Goal: Participate in discussion: Engage in conversation with other users on a specific topic

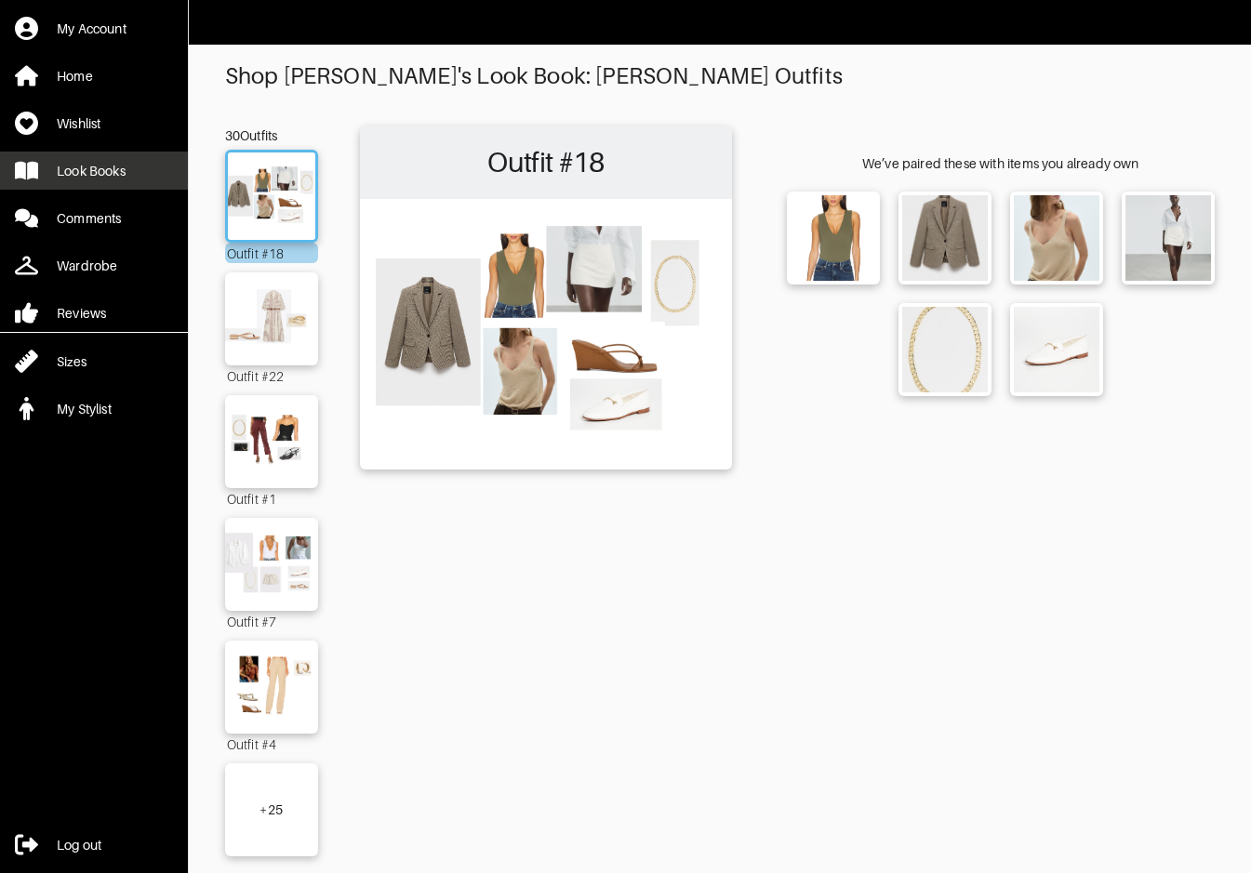
click at [103, 178] on div "Look Books" at bounding box center [91, 171] width 69 height 19
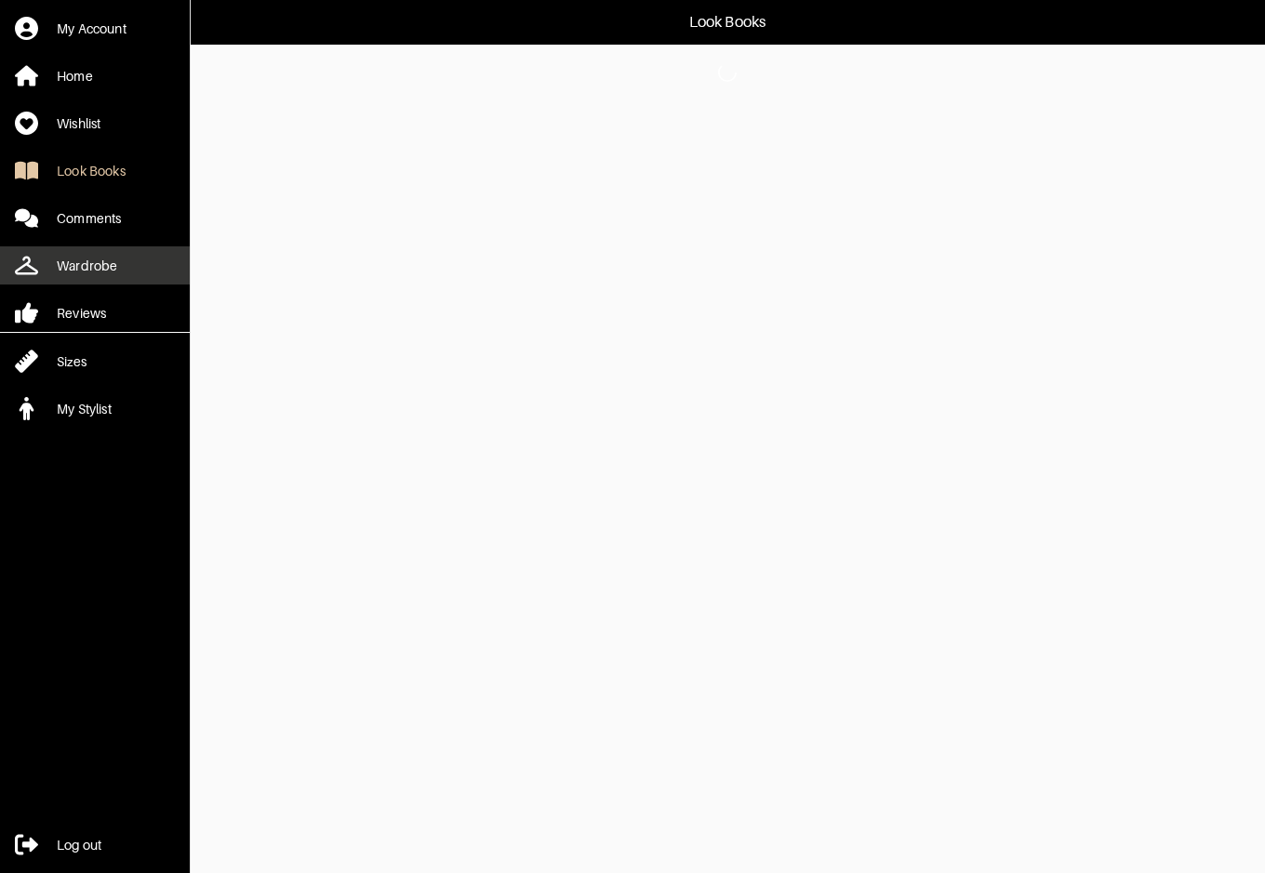
click at [73, 271] on div "Wardrobe" at bounding box center [87, 266] width 60 height 19
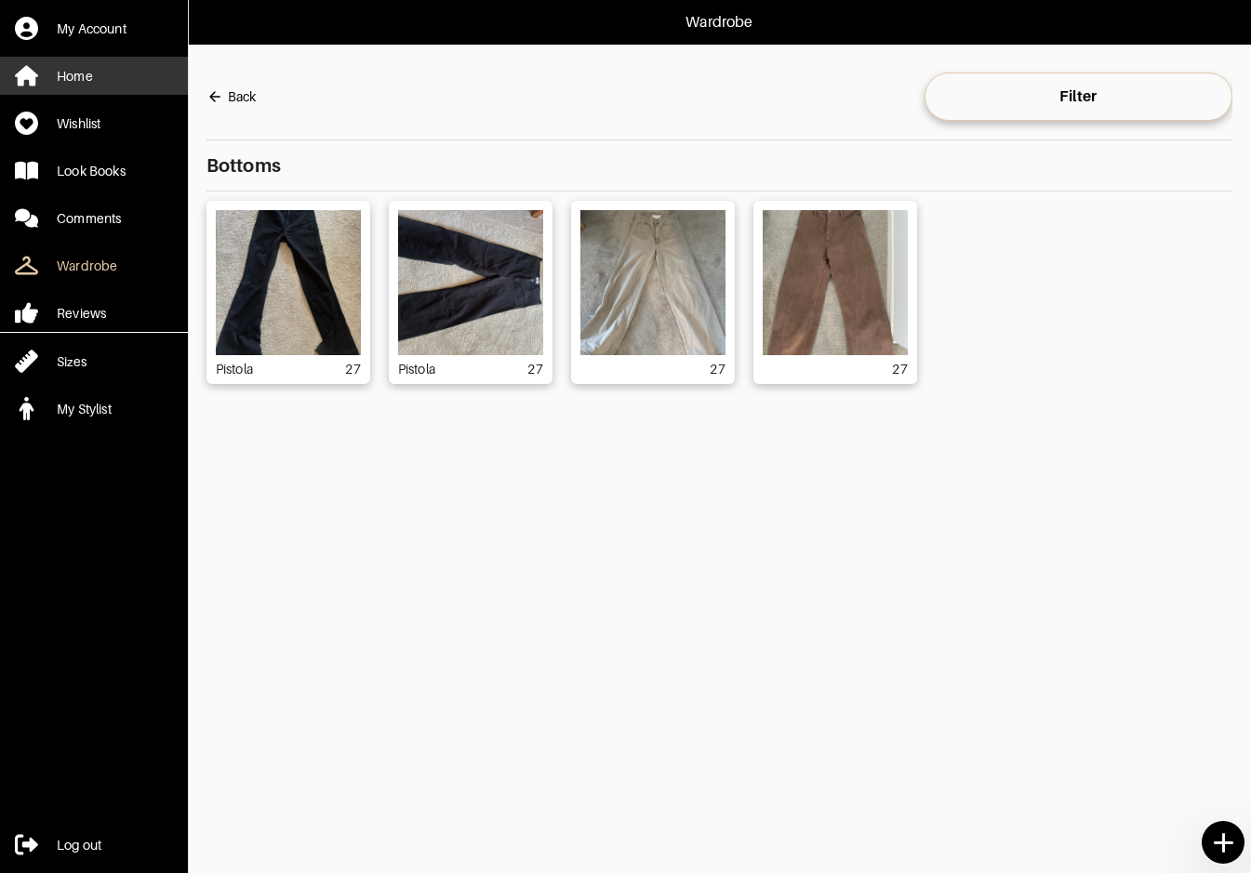
click at [60, 67] on div "Home" at bounding box center [75, 76] width 36 height 19
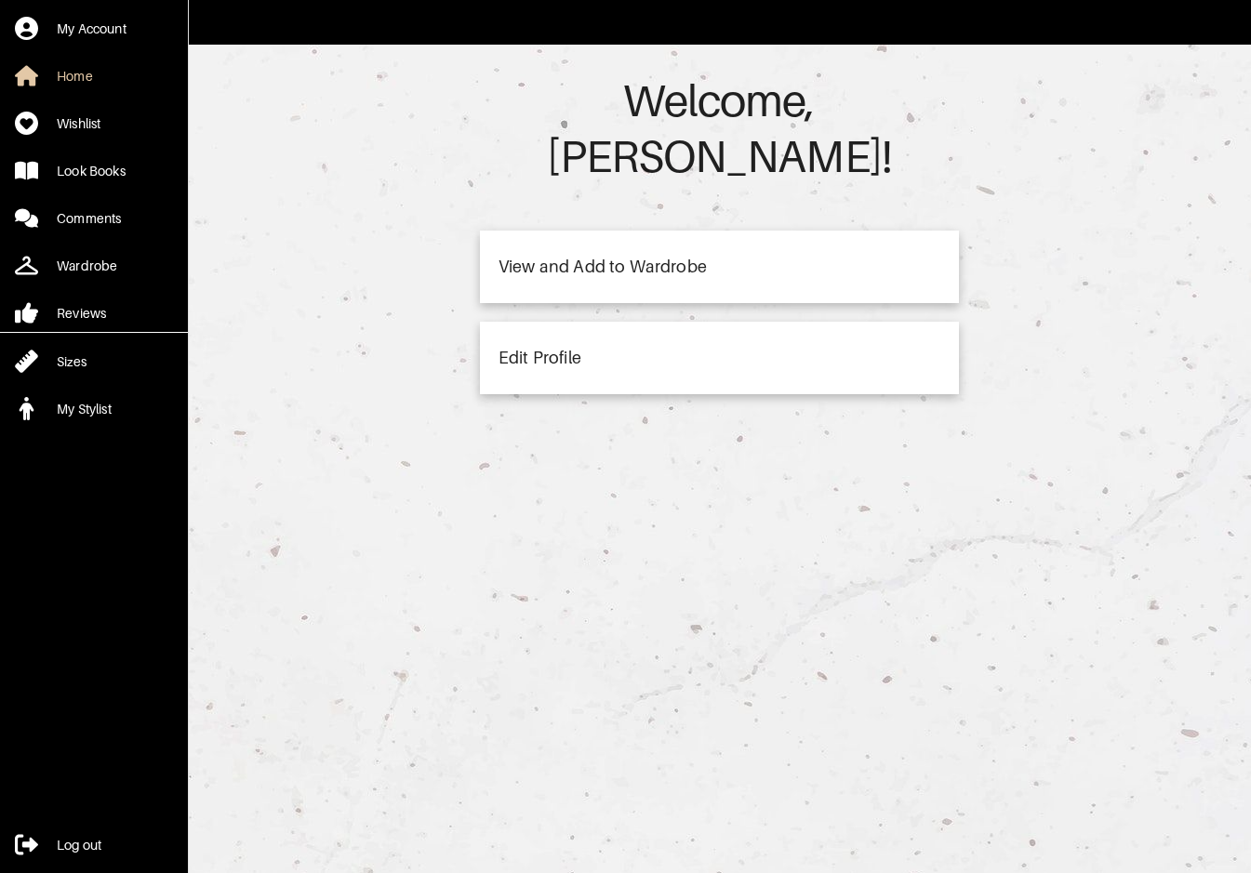
click at [141, 381] on div "My Account Home Wishlist Look Books Comments Wardrobe Reviews Sizes My Stylist" at bounding box center [94, 214] width 188 height 428
click at [138, 402] on link "My Stylist" at bounding box center [94, 409] width 188 height 38
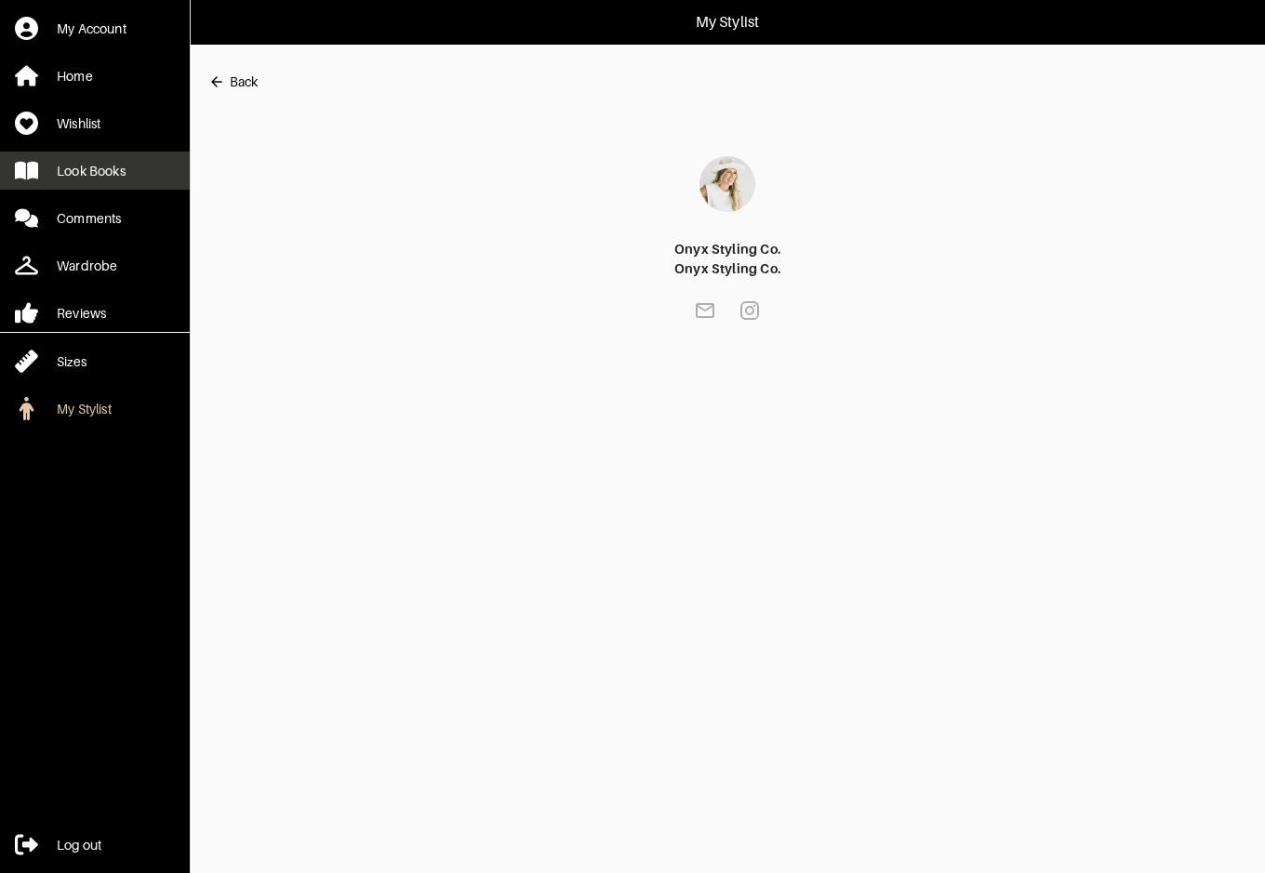
click at [88, 162] on div "Look Books" at bounding box center [91, 171] width 69 height 19
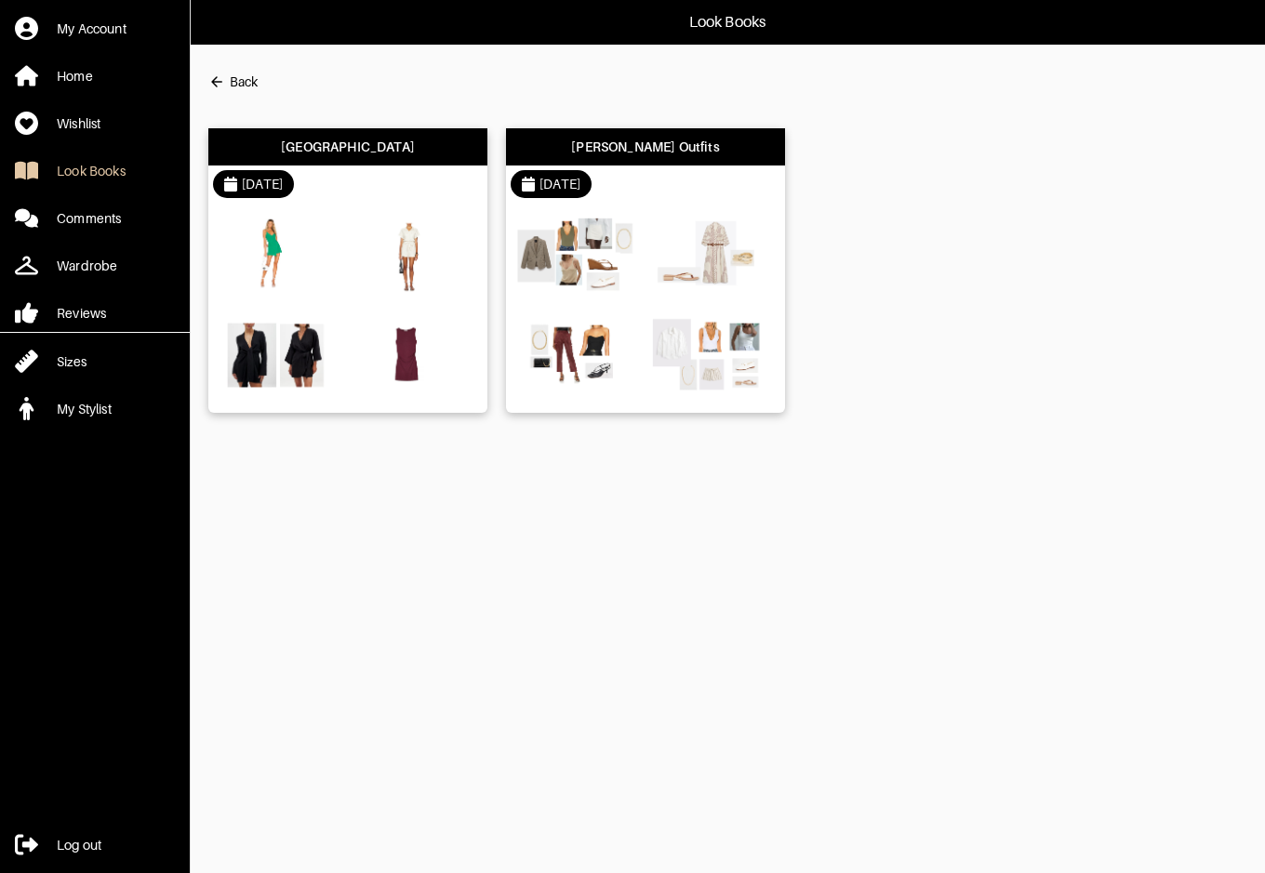
click at [370, 153] on div "[GEOGRAPHIC_DATA]" at bounding box center [347, 146] width 279 height 37
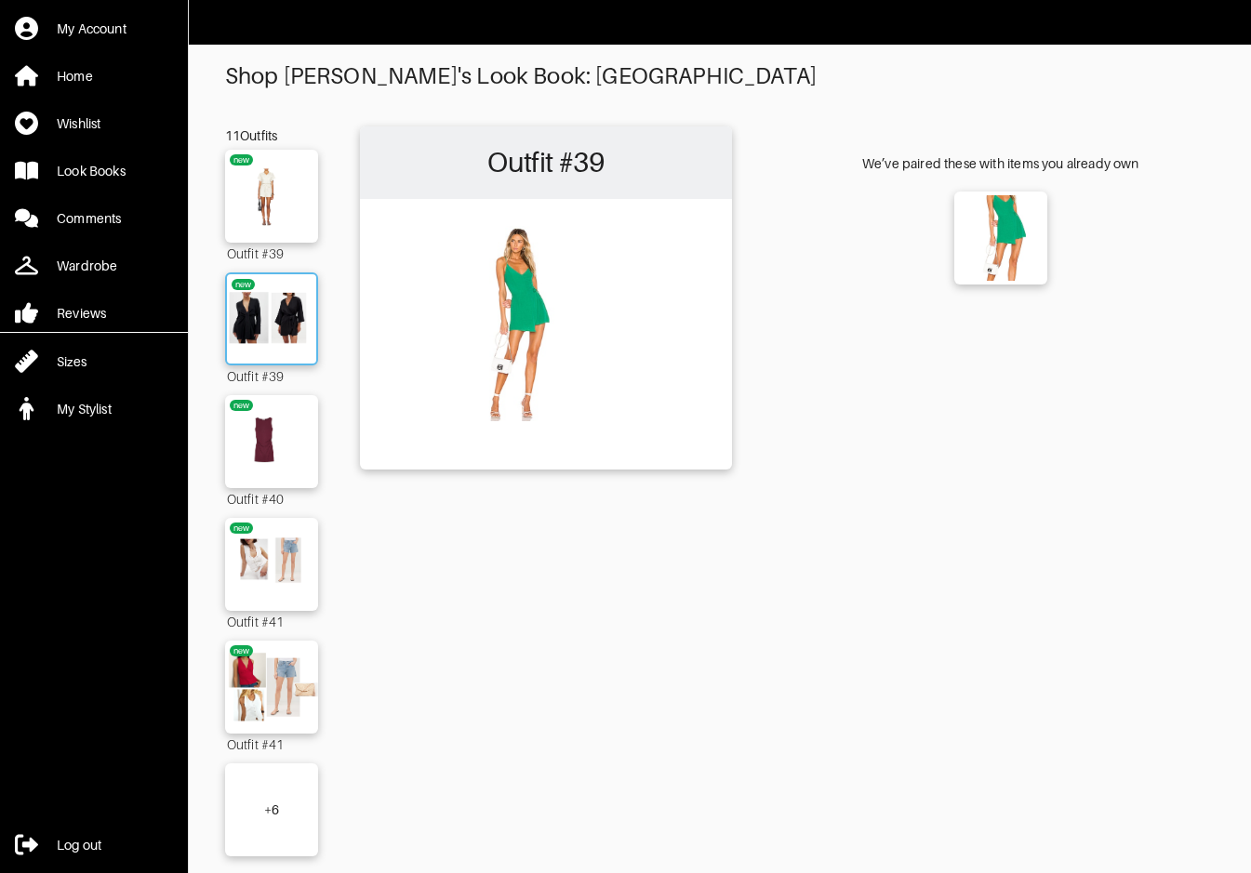
click at [283, 312] on img at bounding box center [271, 319] width 100 height 71
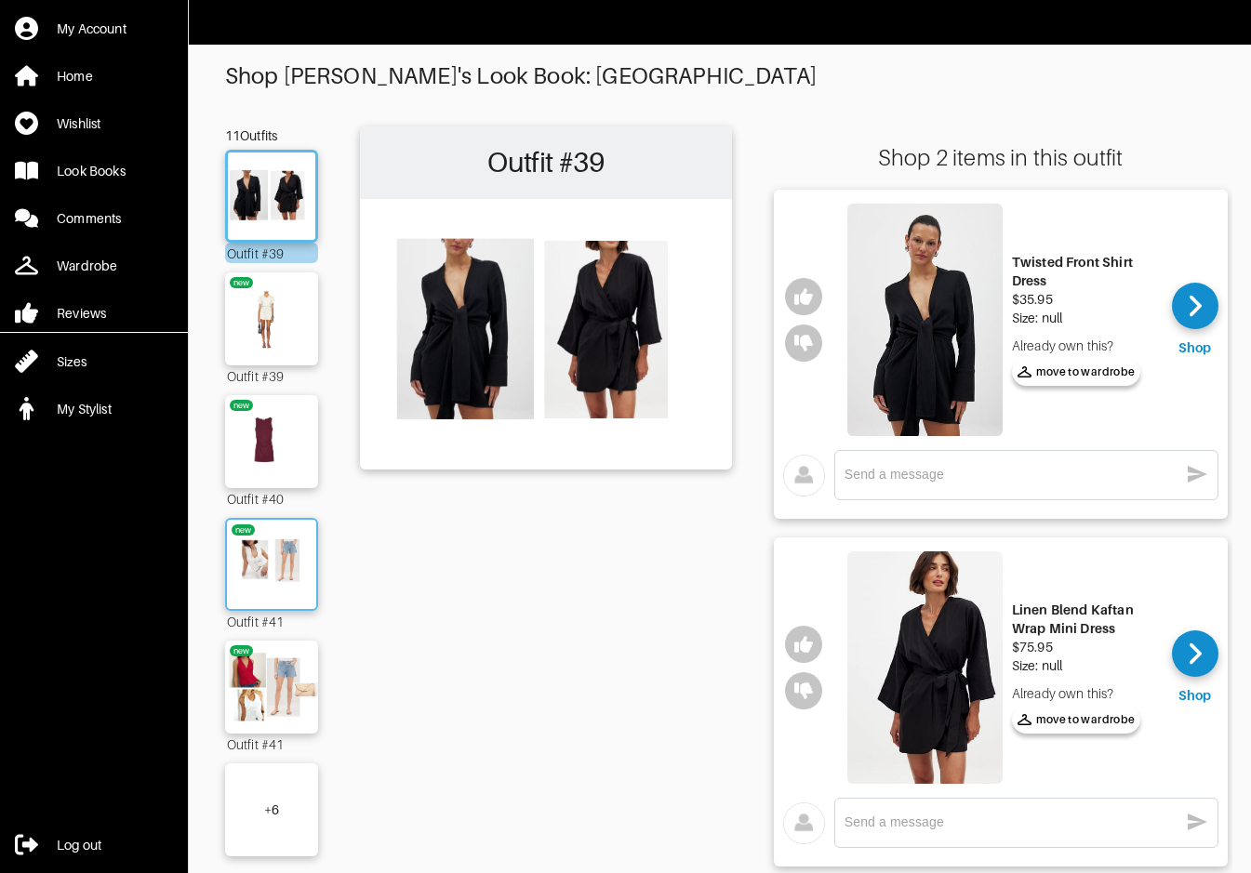
click at [248, 581] on img at bounding box center [271, 564] width 100 height 71
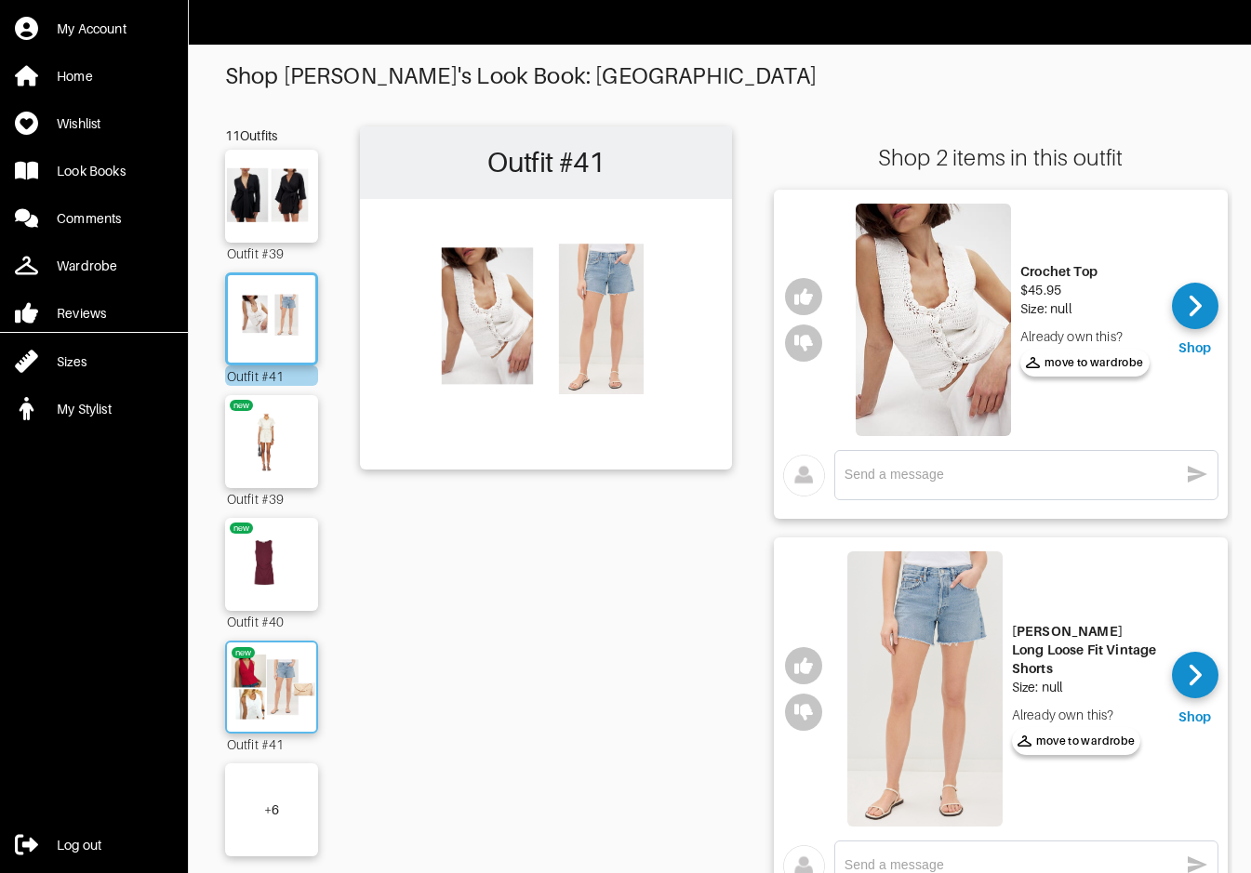
click at [276, 687] on img at bounding box center [271, 687] width 100 height 71
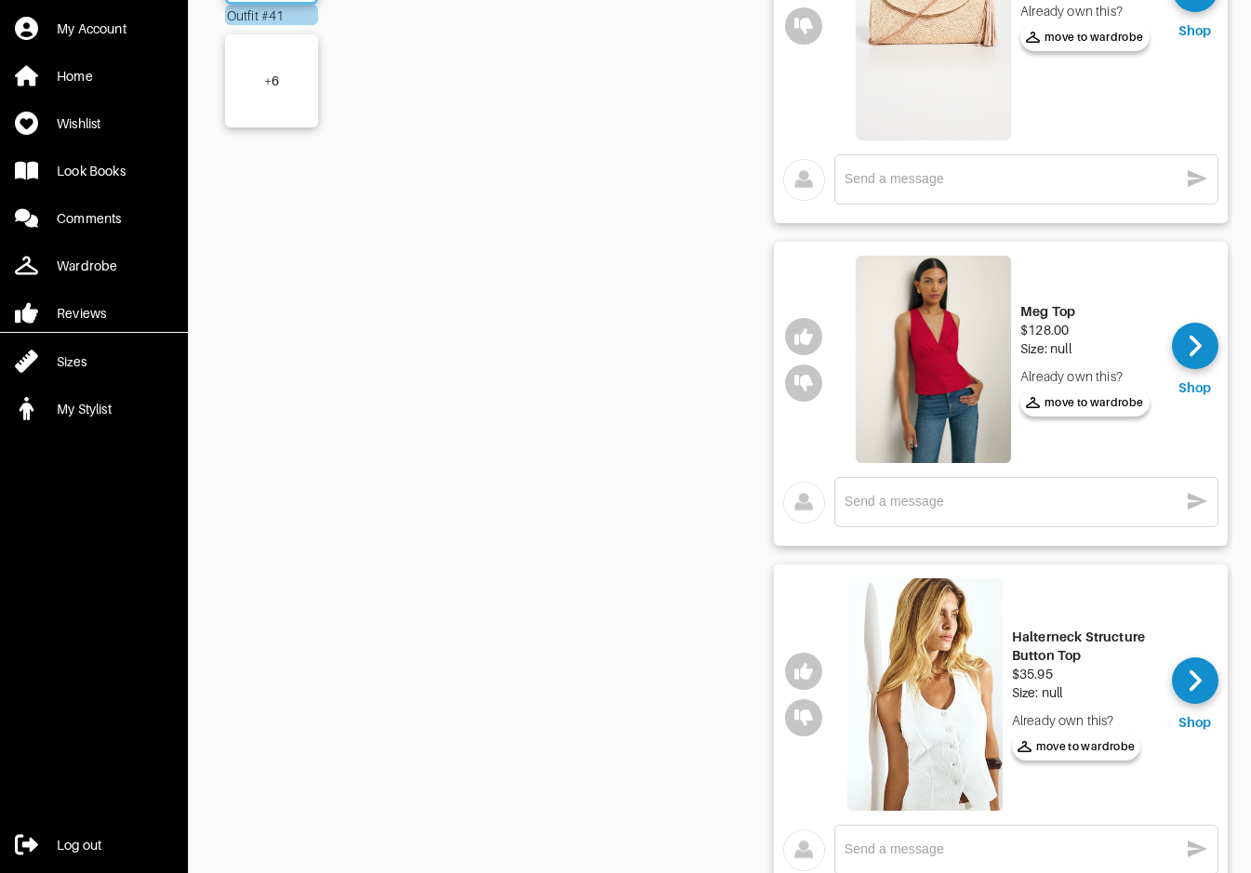
scroll to position [810, 0]
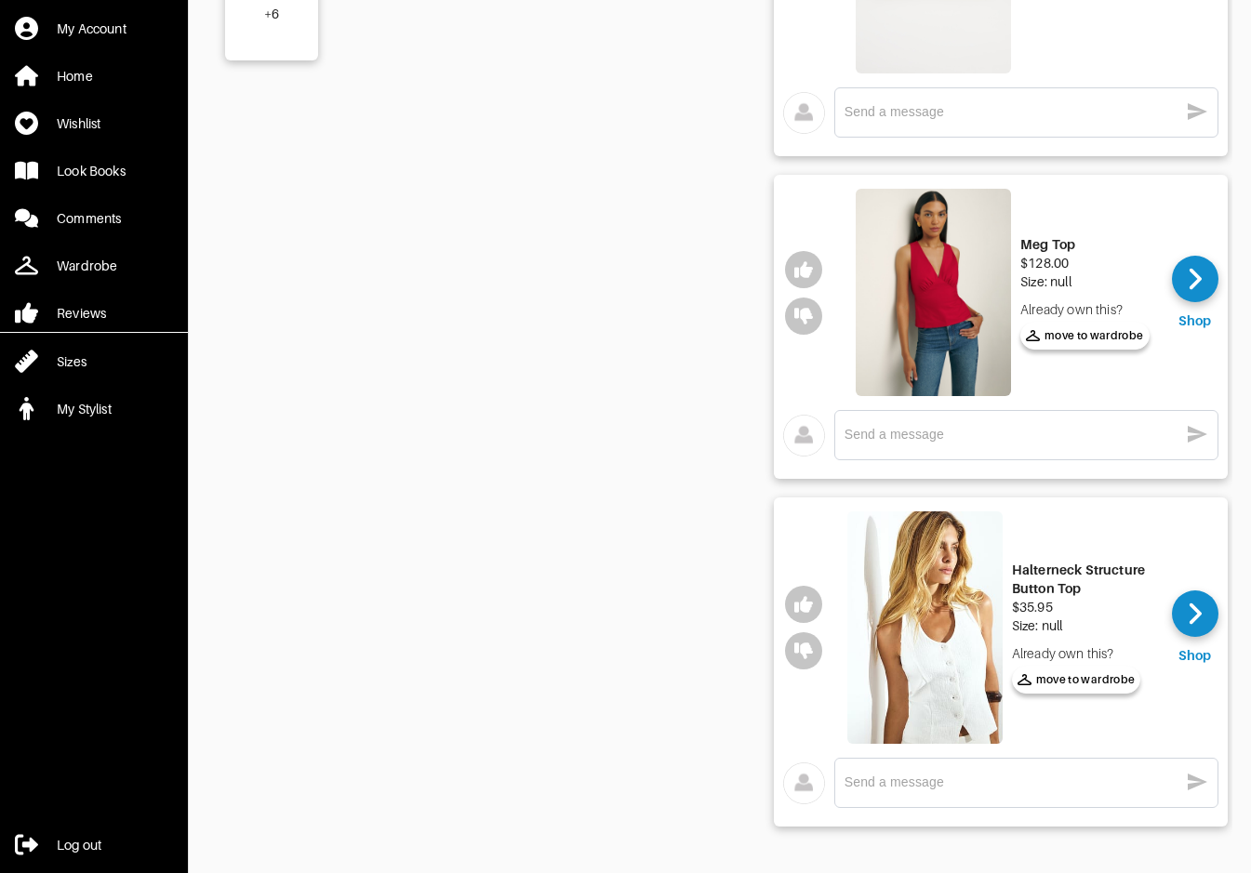
click at [955, 606] on img at bounding box center [924, 628] width 155 height 233
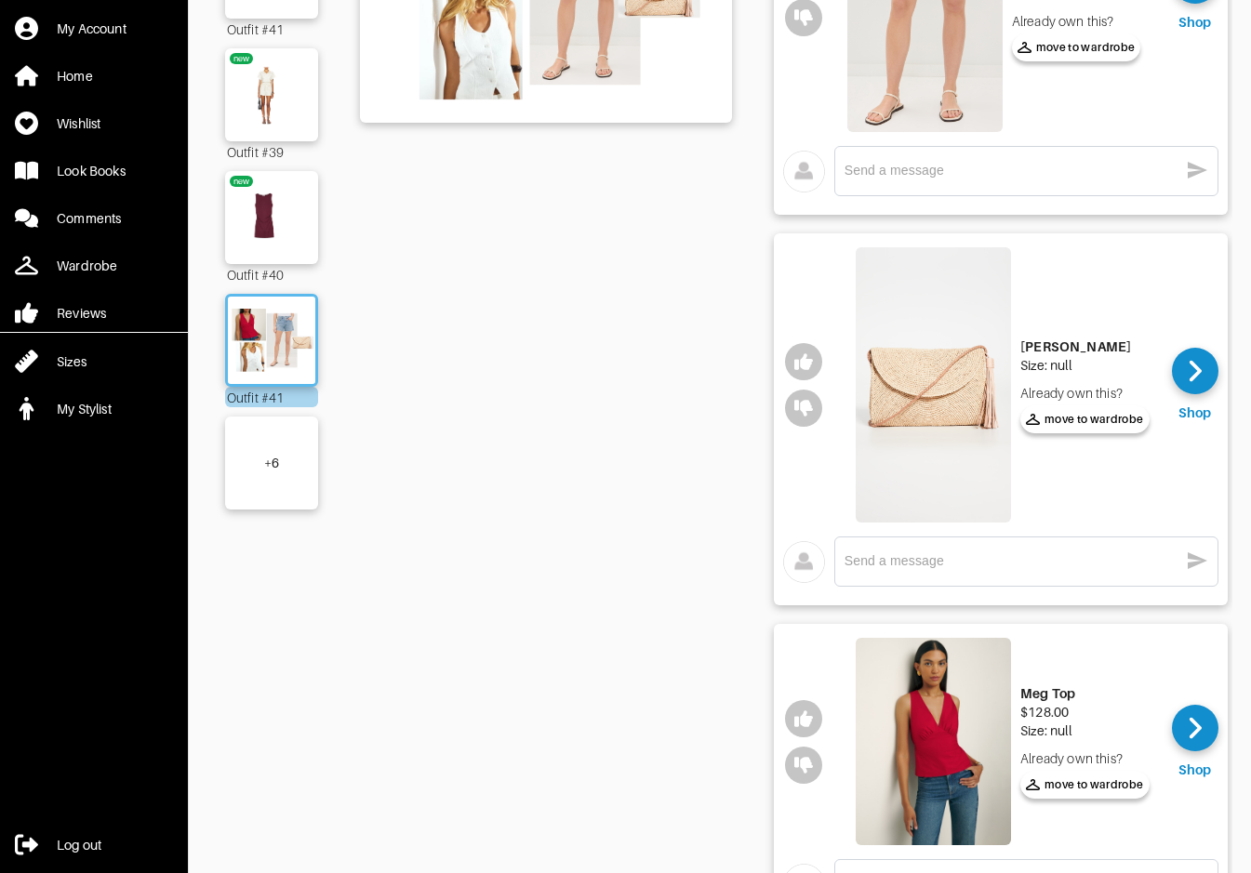
scroll to position [0, 0]
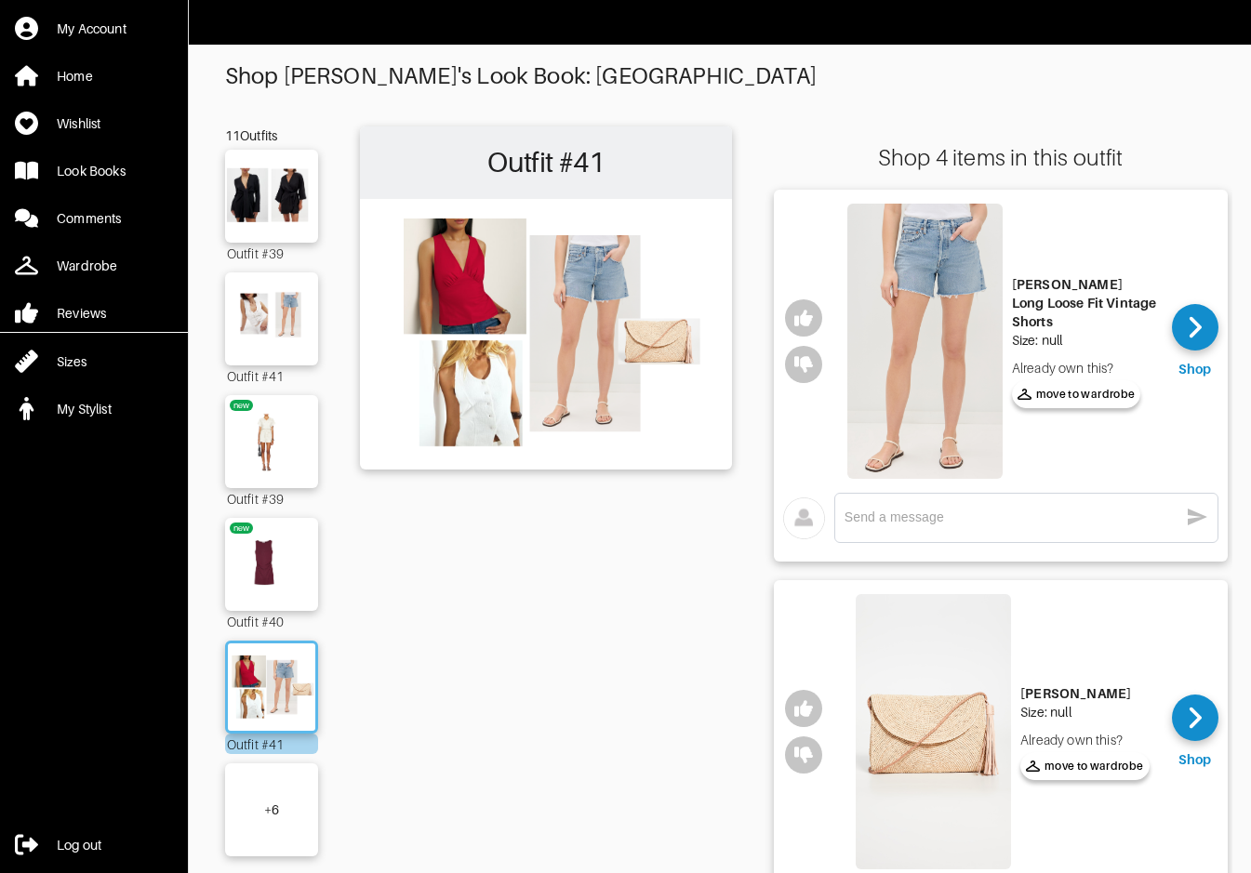
click at [289, 813] on div "+ 6" at bounding box center [271, 810] width 93 height 93
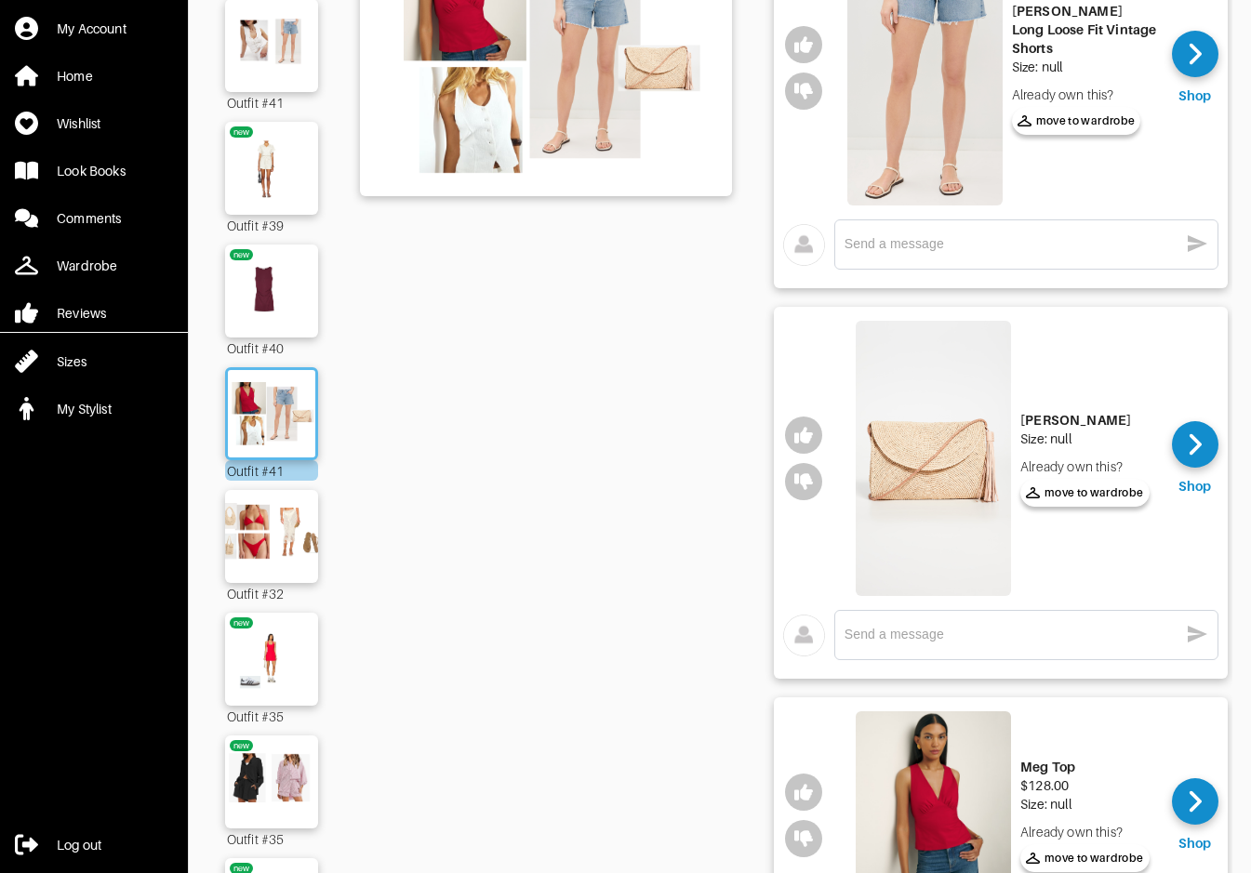
scroll to position [353, 0]
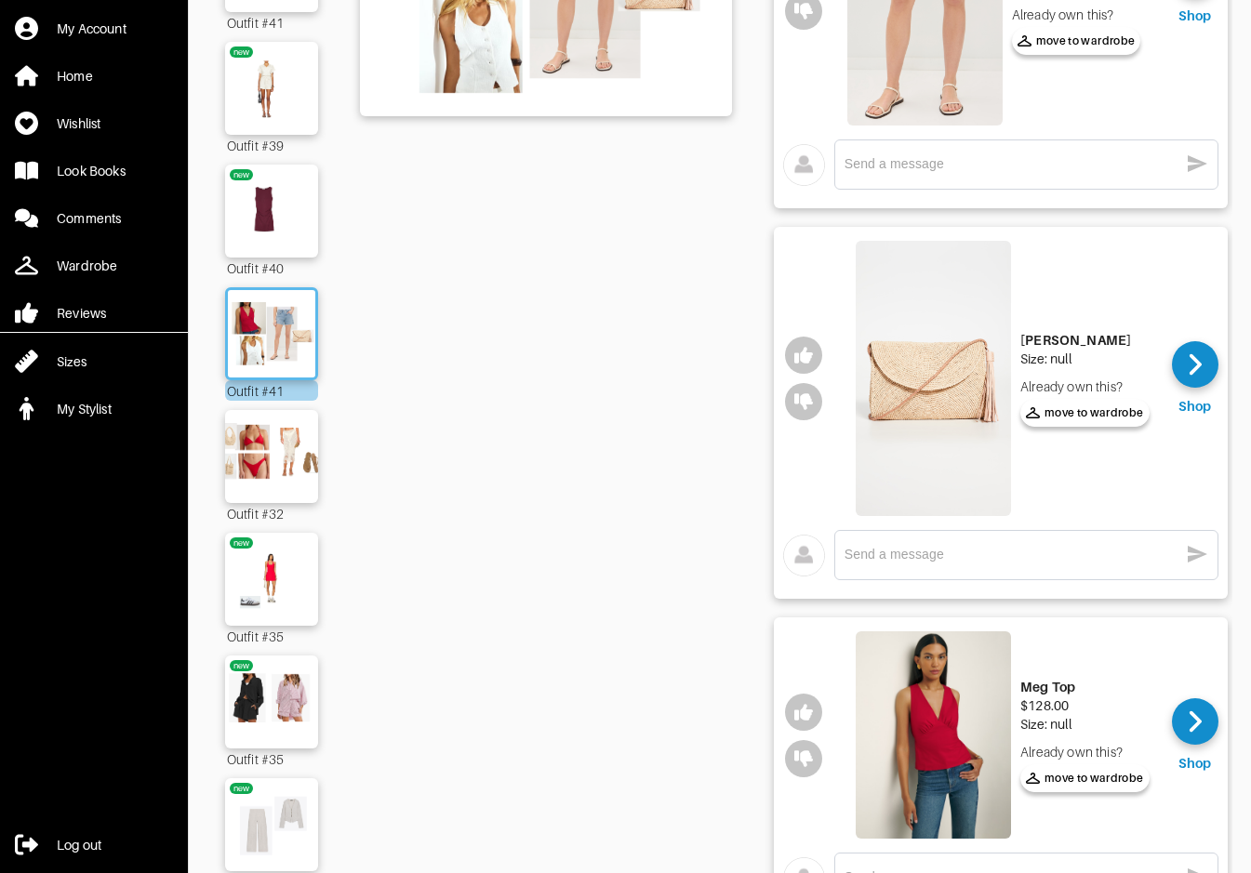
click at [222, 727] on div "Shop [PERSON_NAME]'s Look Book: Mexico 11 Outfits Outfit #39 Outfit #41 new Out…" at bounding box center [719, 504] width 1026 height 1588
click at [266, 710] on img at bounding box center [271, 702] width 100 height 71
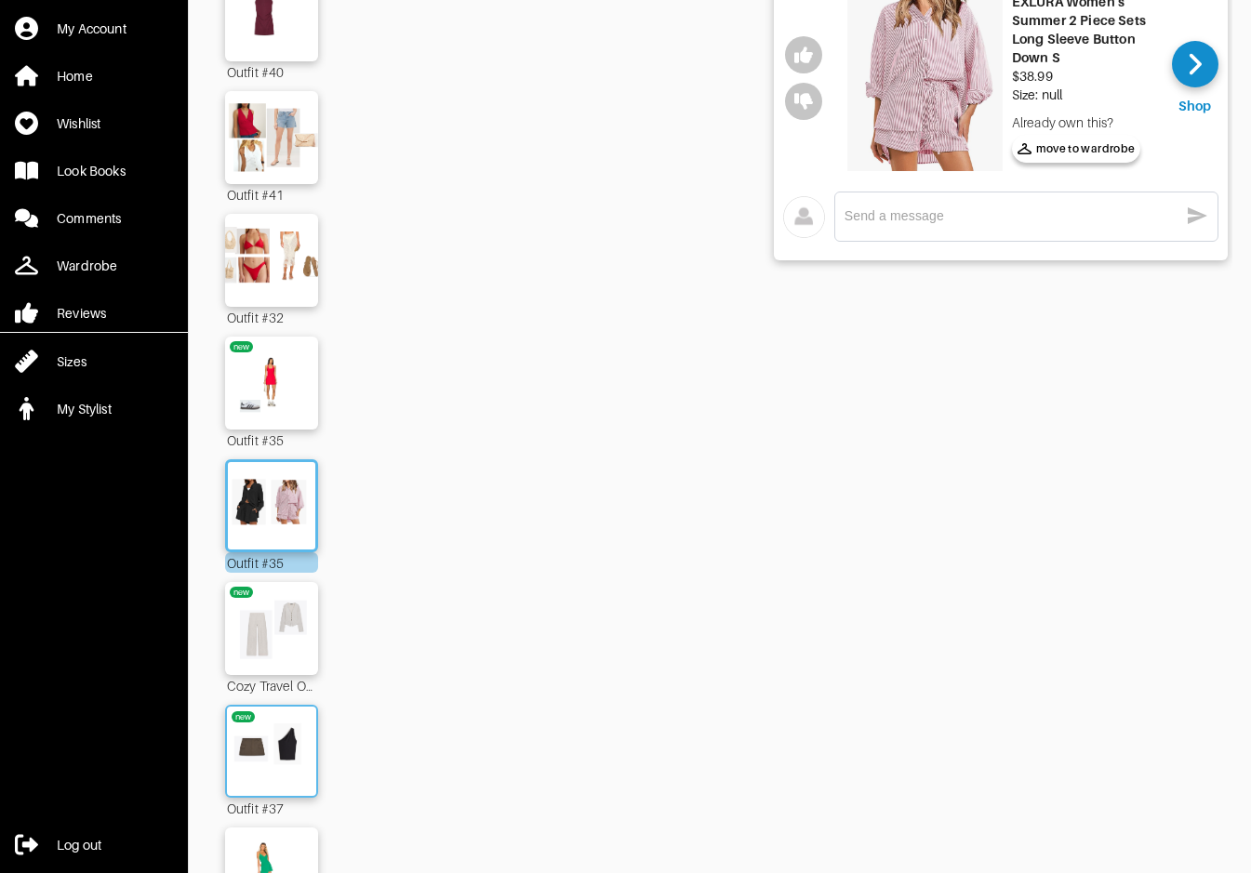
scroll to position [566, 0]
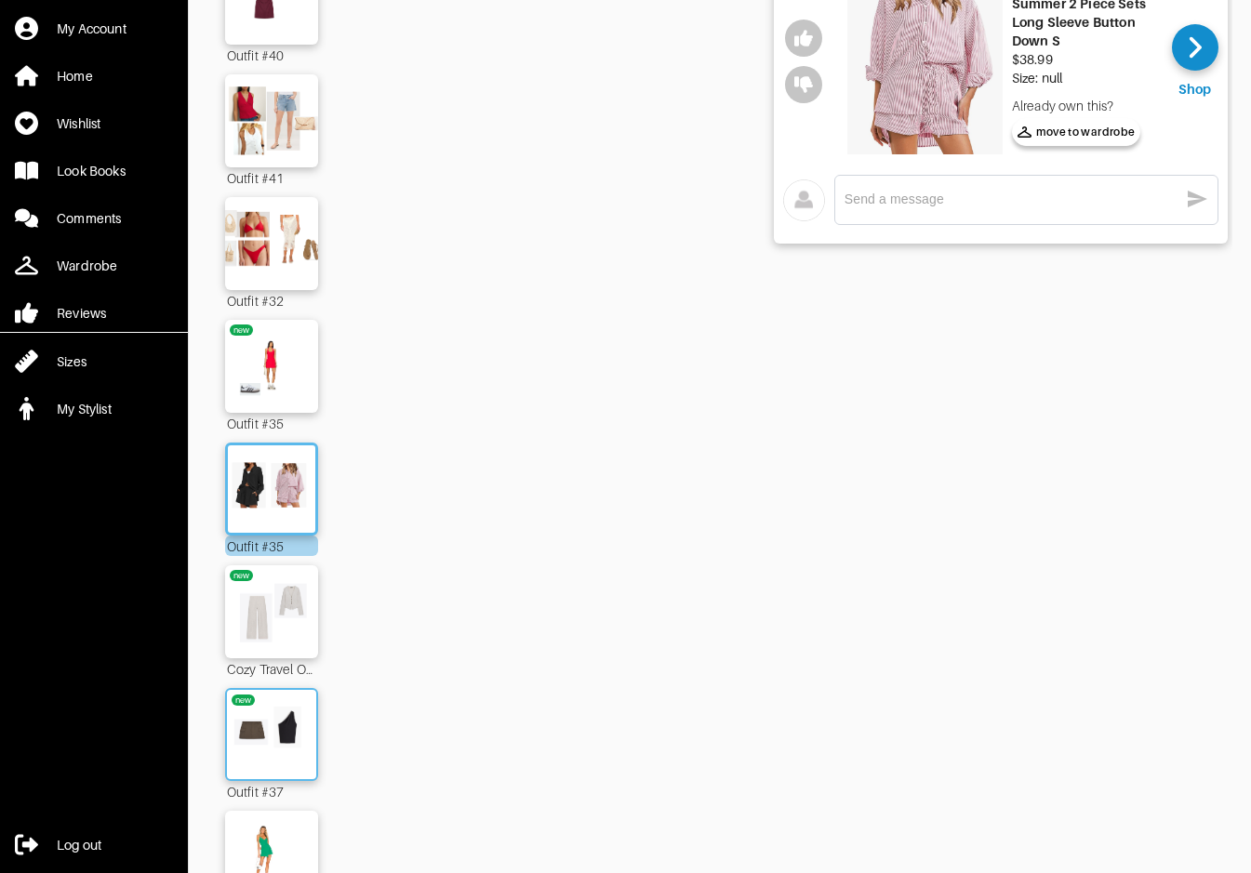
click at [246, 737] on img at bounding box center [271, 734] width 100 height 71
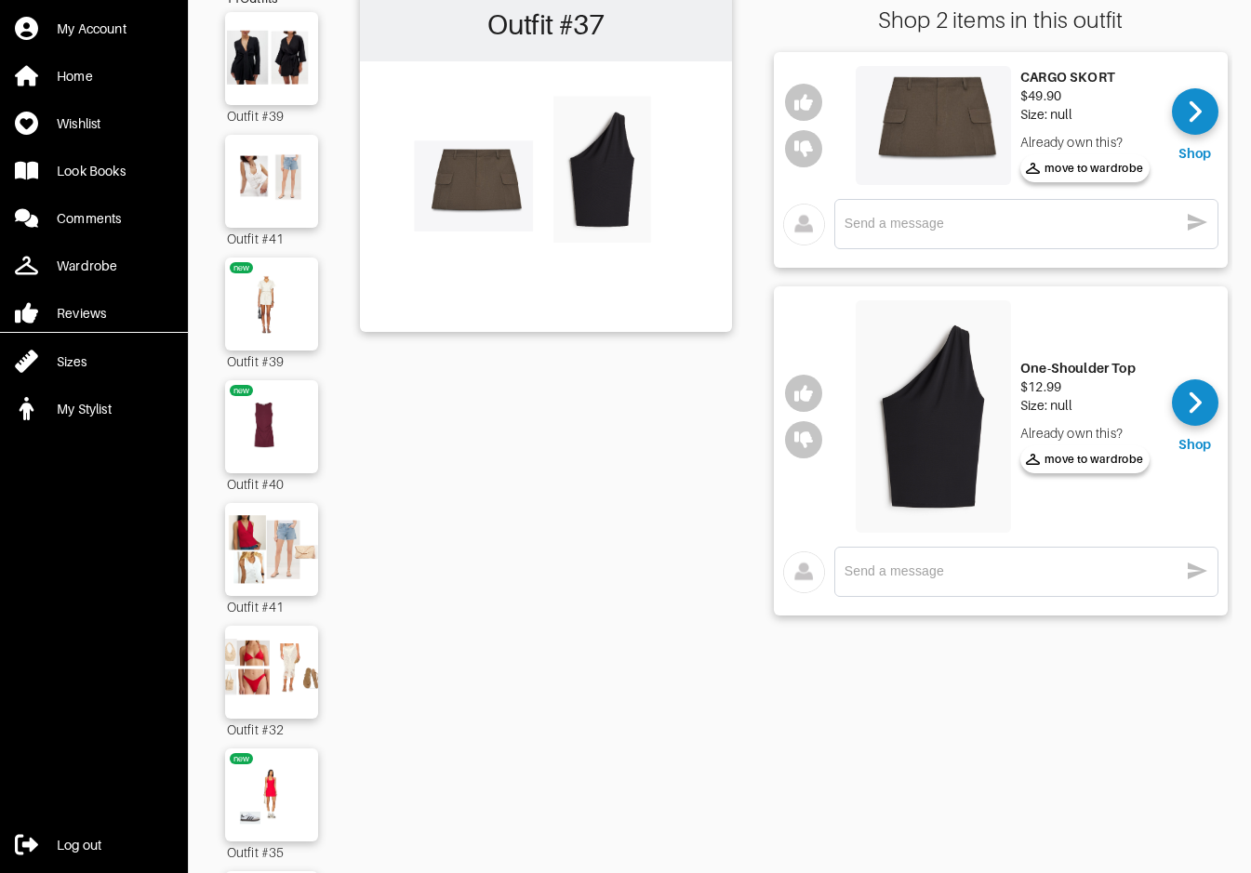
scroll to position [134, 0]
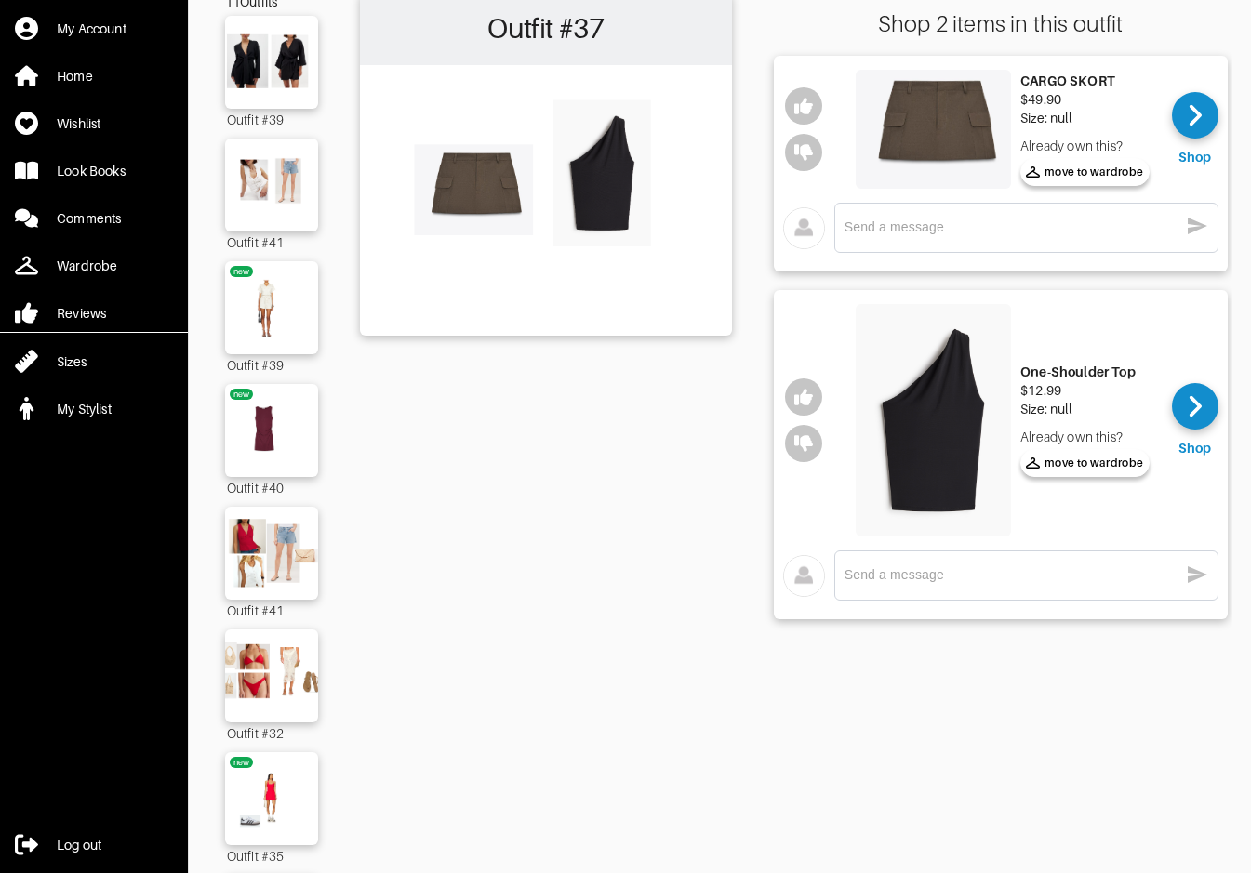
click at [938, 131] on img at bounding box center [933, 129] width 155 height 119
click at [936, 472] on img at bounding box center [933, 420] width 155 height 233
click at [926, 119] on img at bounding box center [933, 129] width 155 height 119
click at [939, 437] on img at bounding box center [933, 420] width 155 height 233
click at [300, 573] on img at bounding box center [271, 553] width 100 height 71
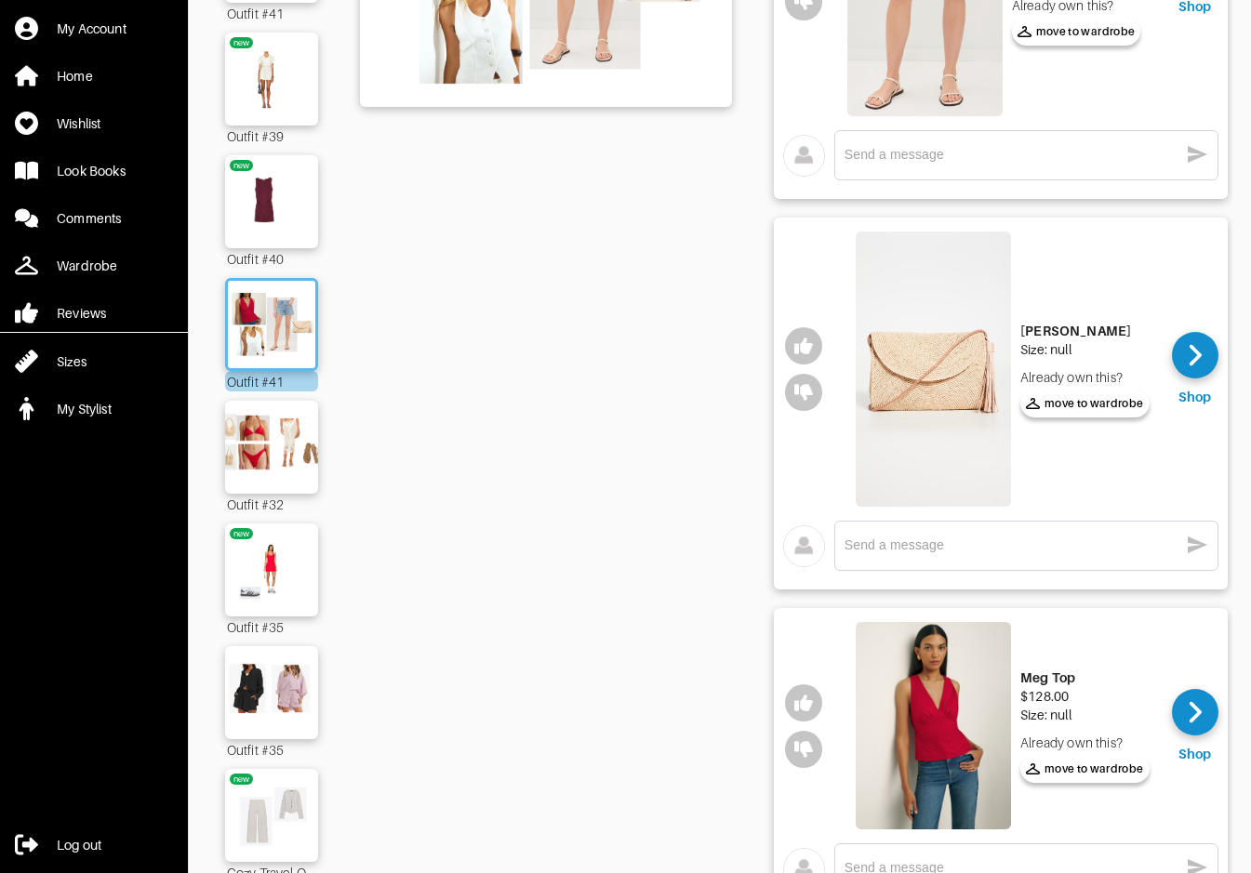
scroll to position [566, 0]
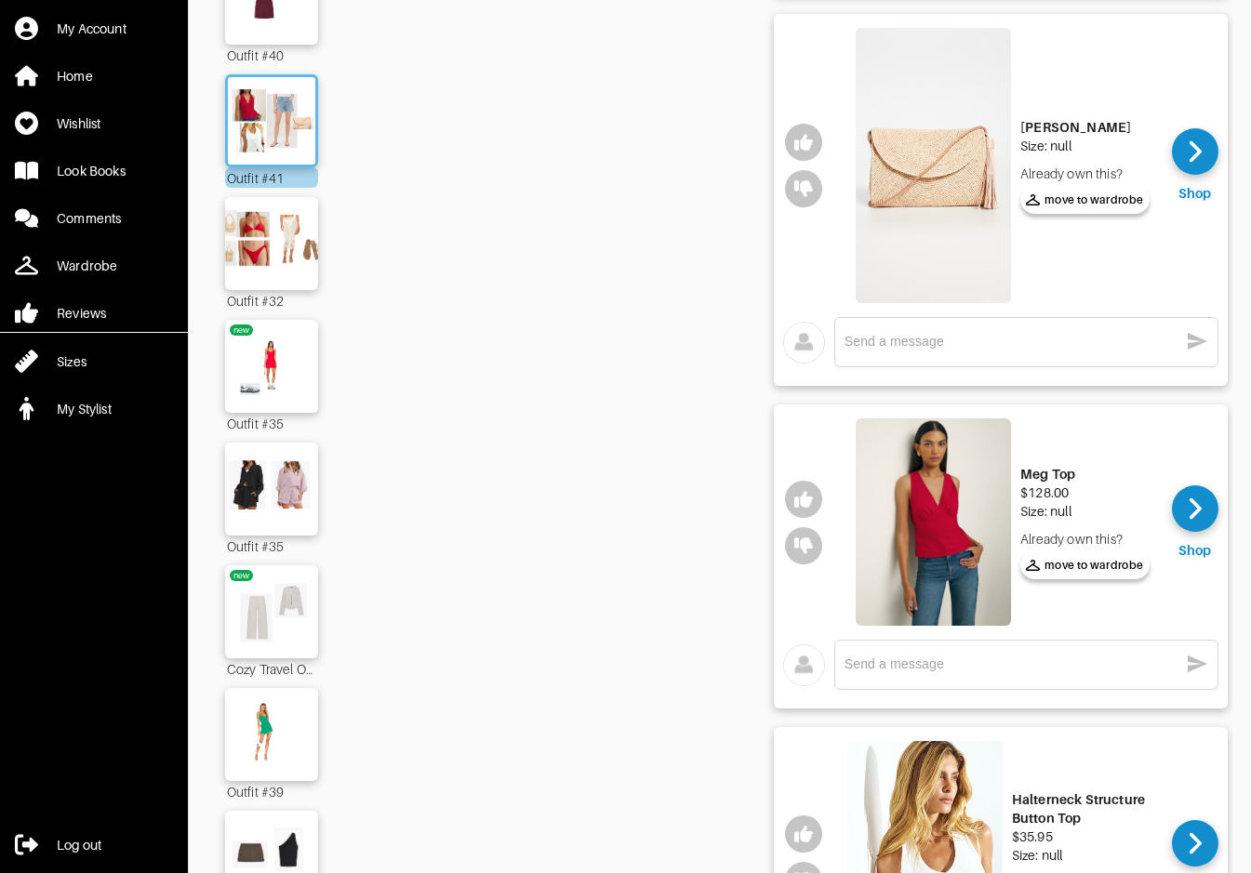
click at [962, 662] on textarea at bounding box center [1012, 665] width 334 height 18
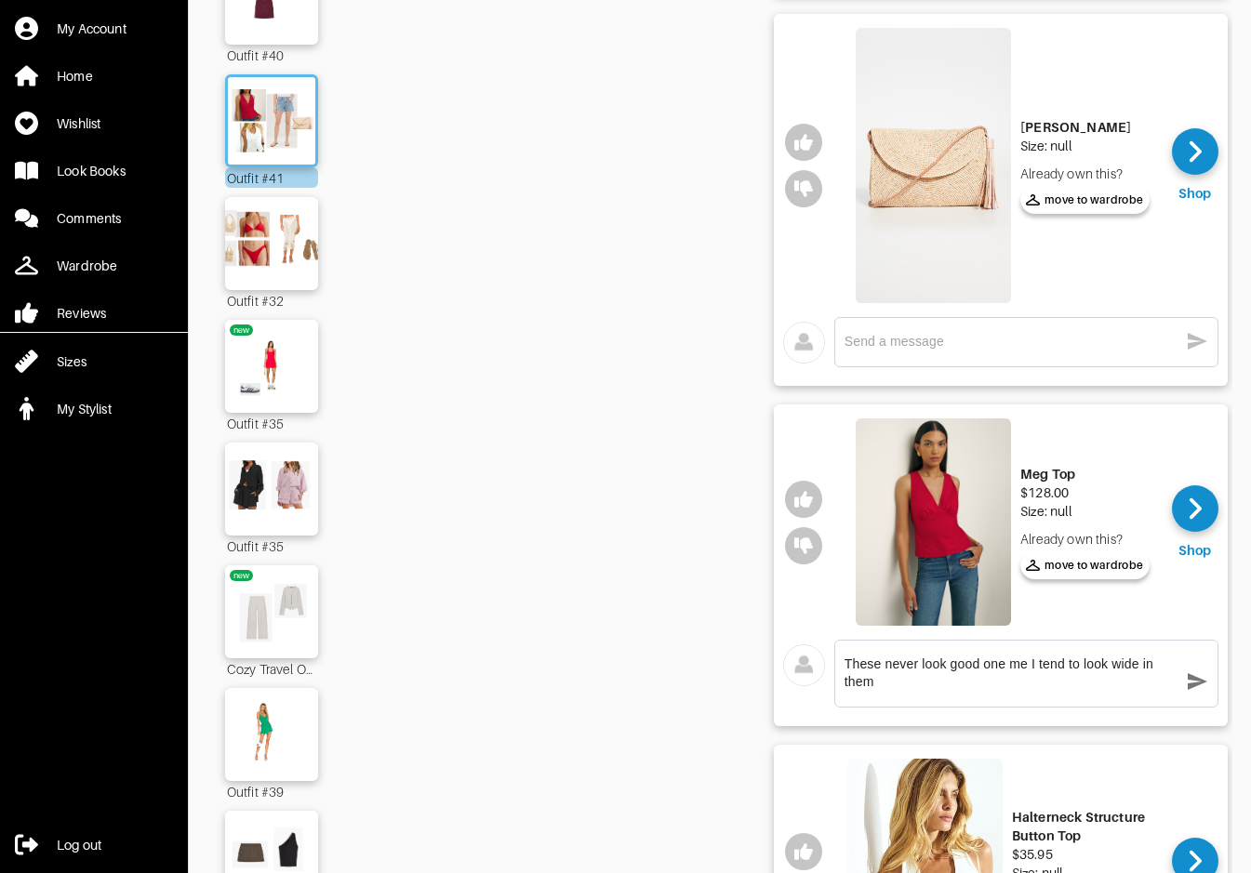
type textarea "These never look good one me I tend to look wide in them"
click at [1195, 687] on icon "button" at bounding box center [1197, 682] width 22 height 22
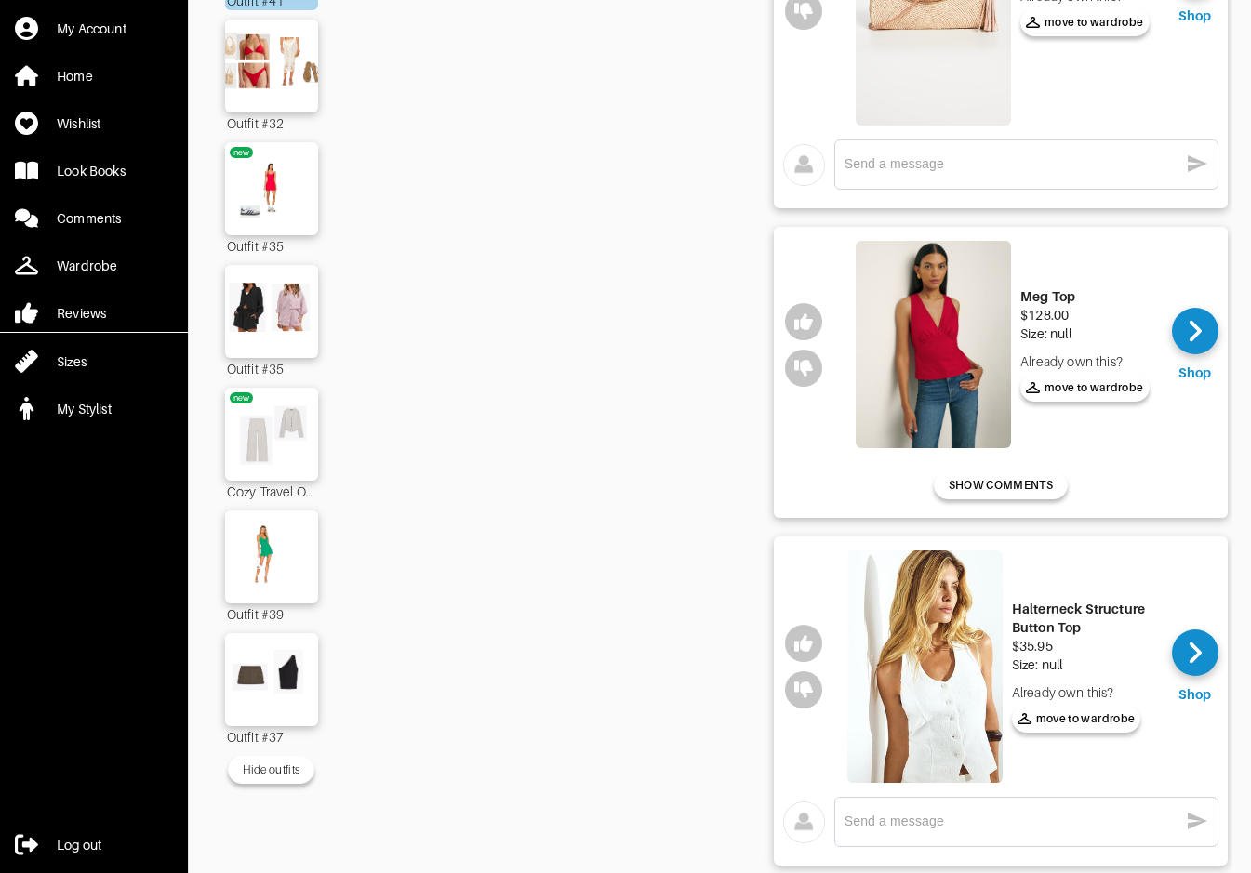
scroll to position [781, 0]
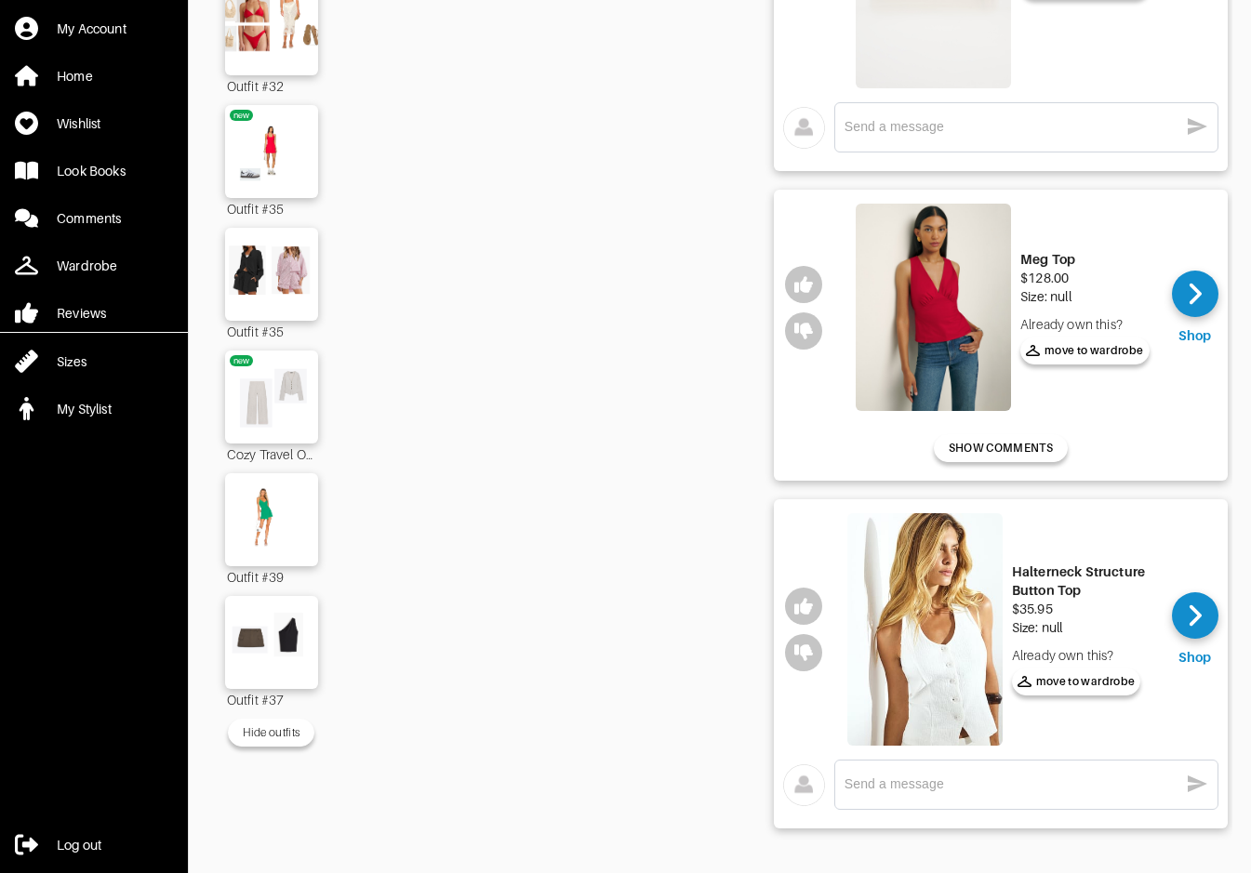
click at [926, 684] on img at bounding box center [924, 629] width 155 height 233
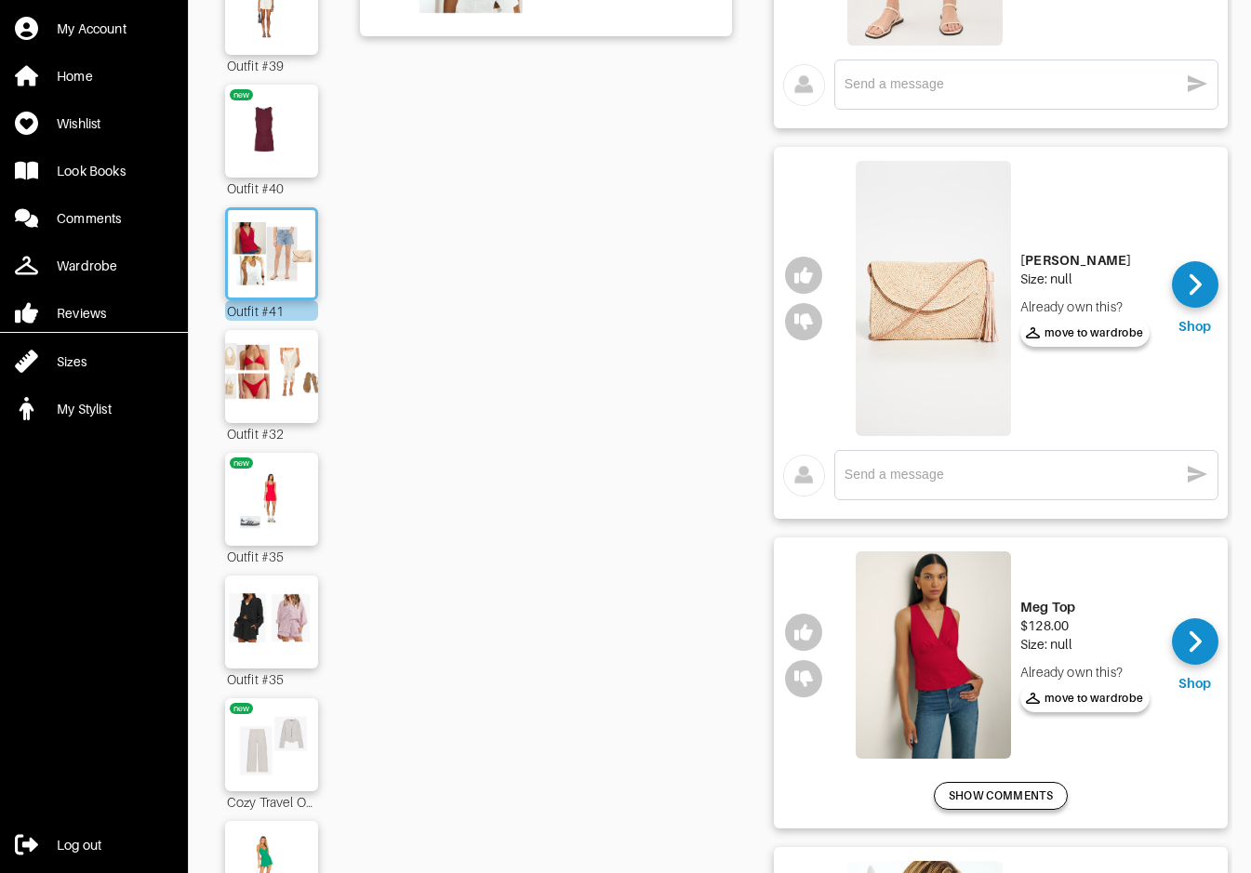
scroll to position [407, 0]
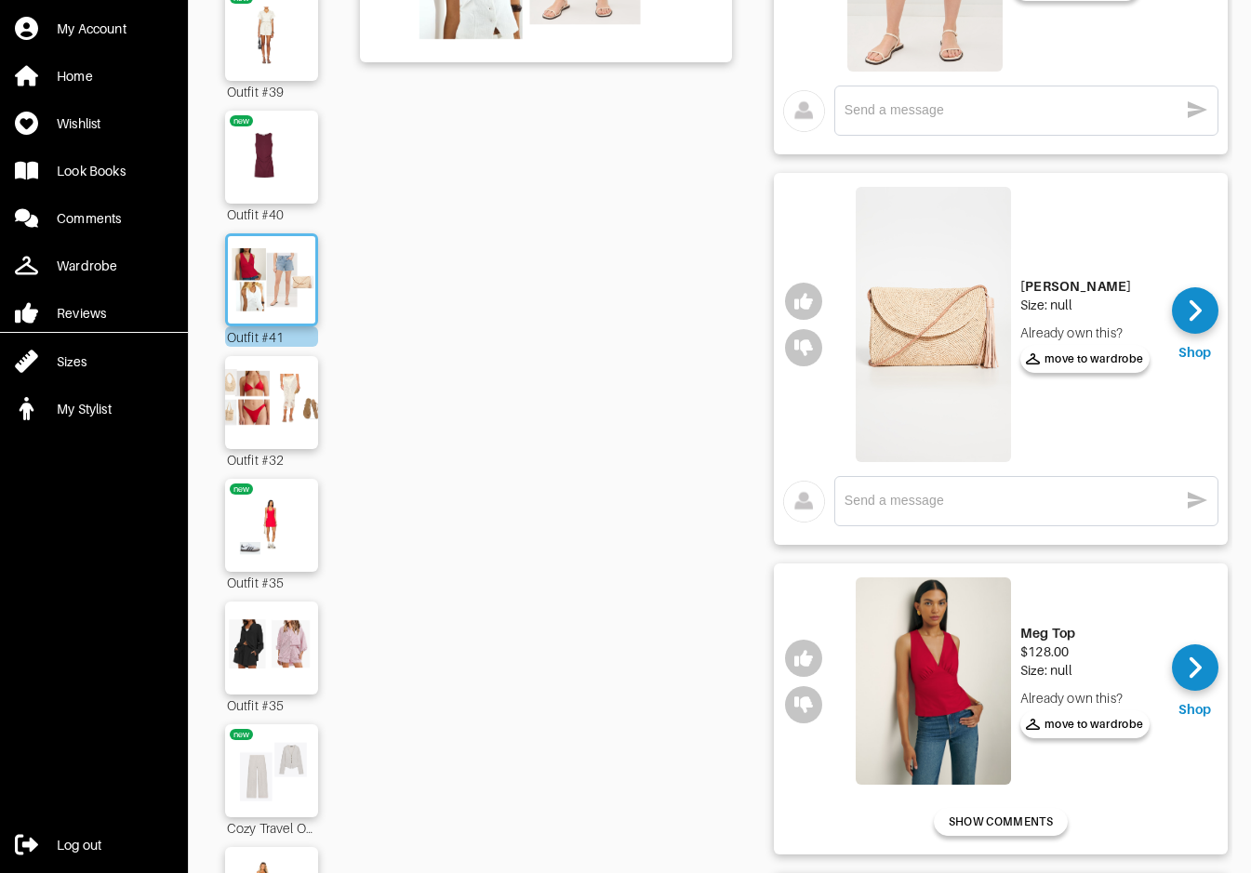
click at [928, 317] on img at bounding box center [933, 324] width 155 height 275
click at [1092, 499] on textarea at bounding box center [1012, 501] width 334 height 18
type textarea "Ok I LOVE this but cant justify the send on it :(."
click at [1188, 501] on icon "button" at bounding box center [1197, 500] width 22 height 22
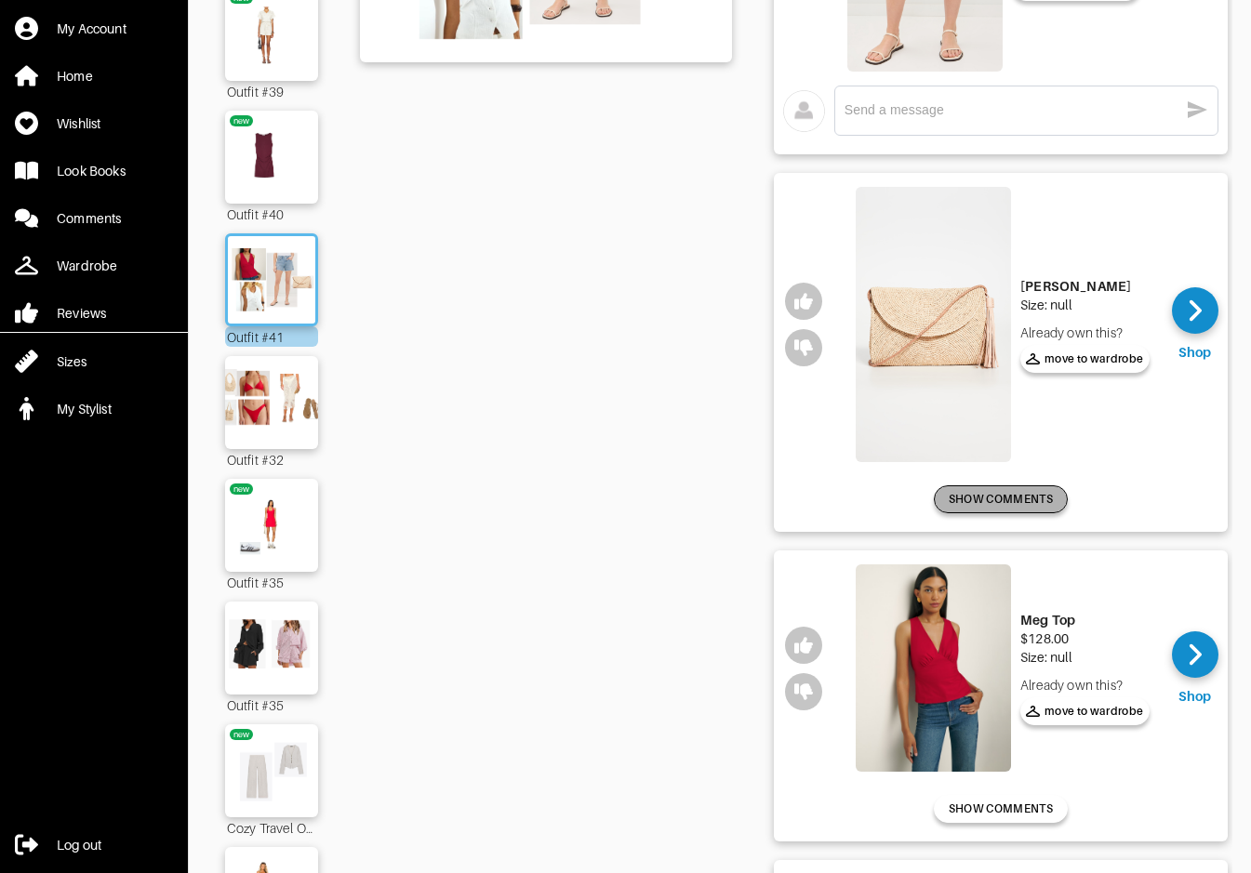
click at [998, 499] on span "SHOW COMMENTS" at bounding box center [1001, 499] width 104 height 17
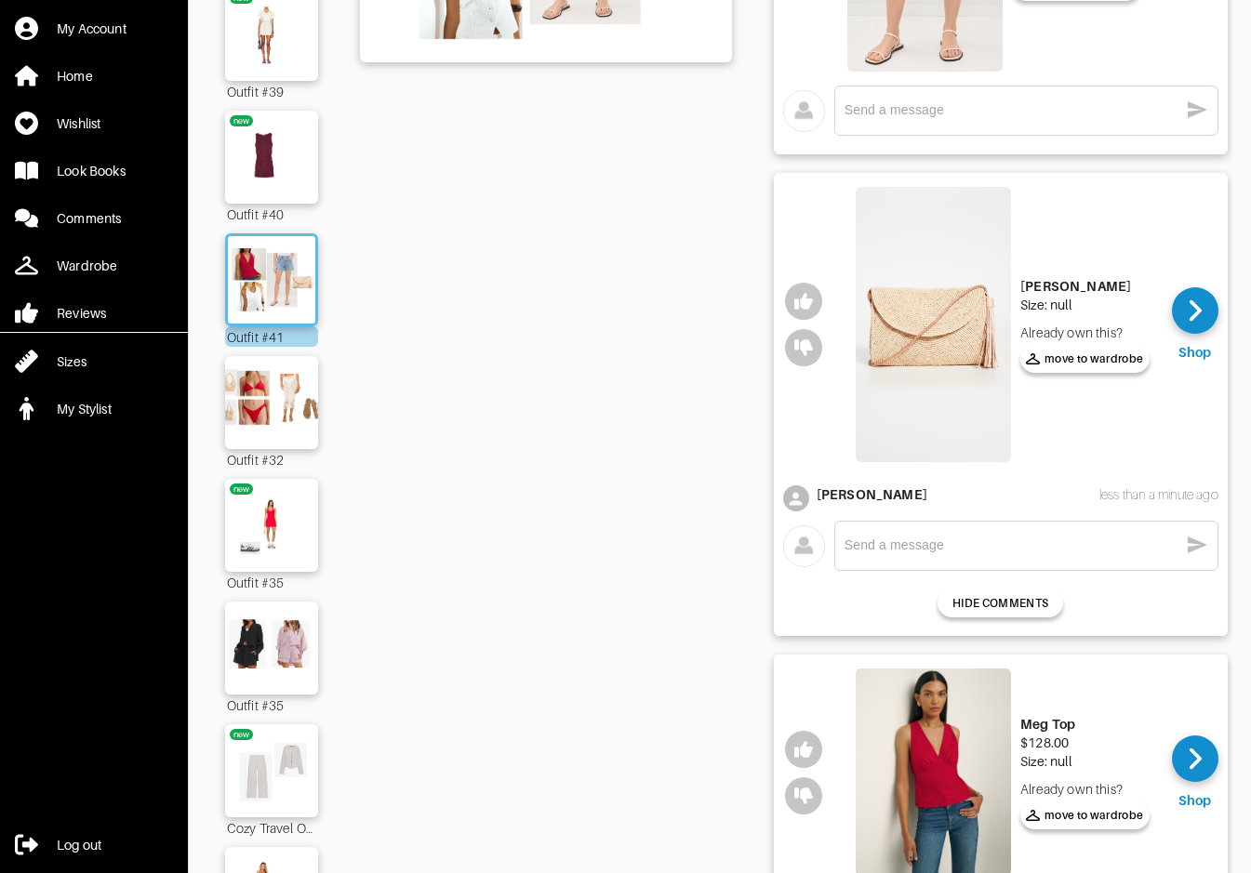
click at [1025, 539] on textarea at bounding box center [1012, 546] width 334 height 18
click at [869, 493] on div "[PERSON_NAME] less than a minute ago" at bounding box center [1018, 495] width 402 height 19
click at [844, 498] on div "[PERSON_NAME]" at bounding box center [872, 495] width 111 height 19
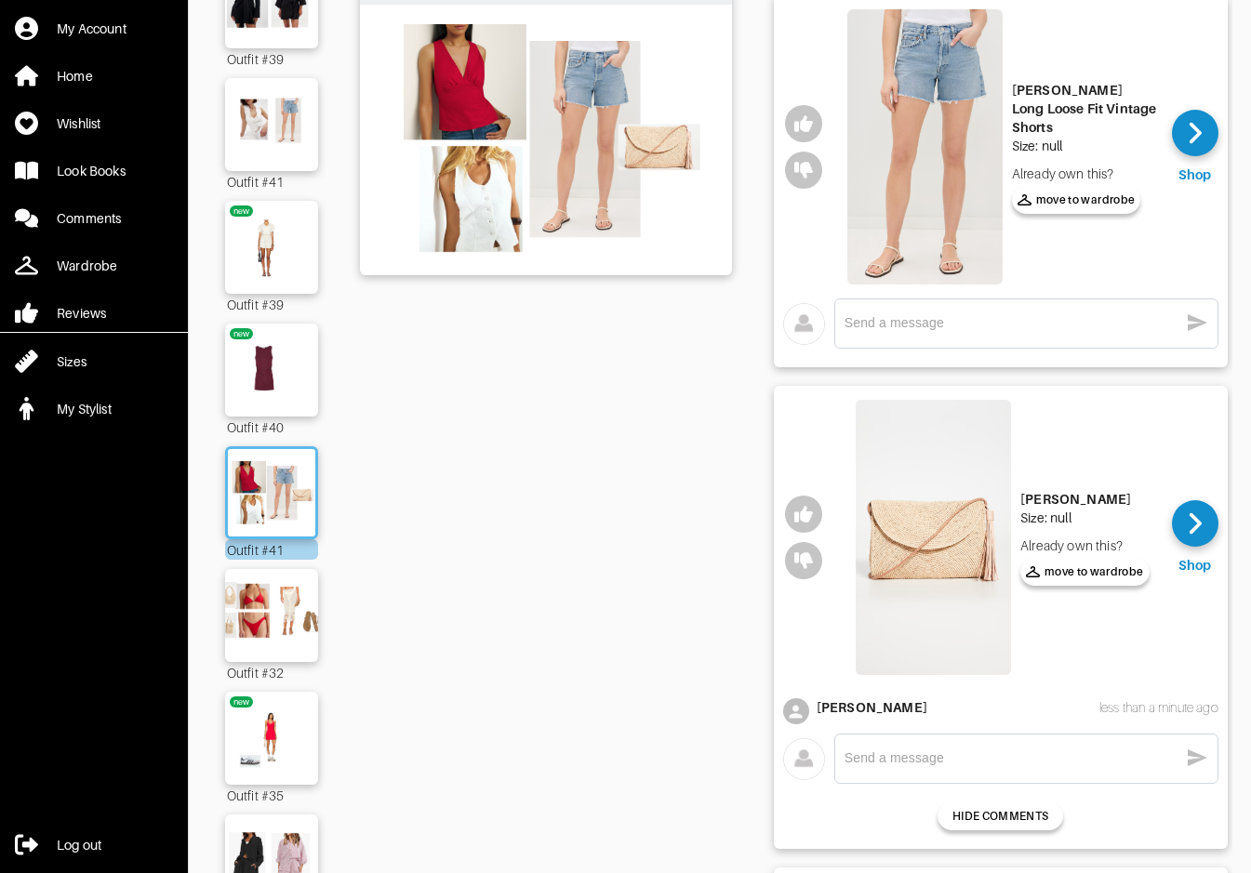
scroll to position [60, 0]
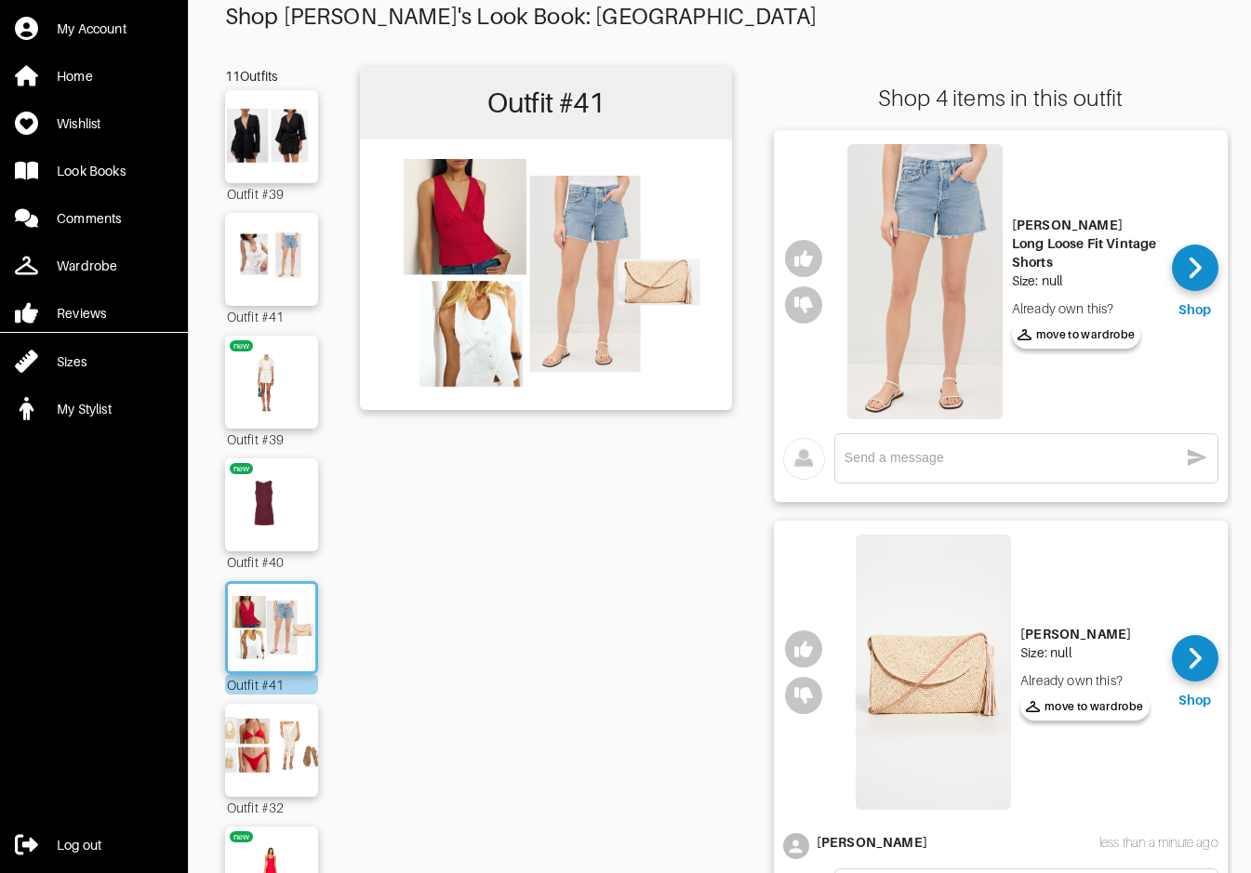
click at [906, 271] on img at bounding box center [924, 281] width 155 height 275
click at [283, 513] on img at bounding box center [271, 505] width 100 height 71
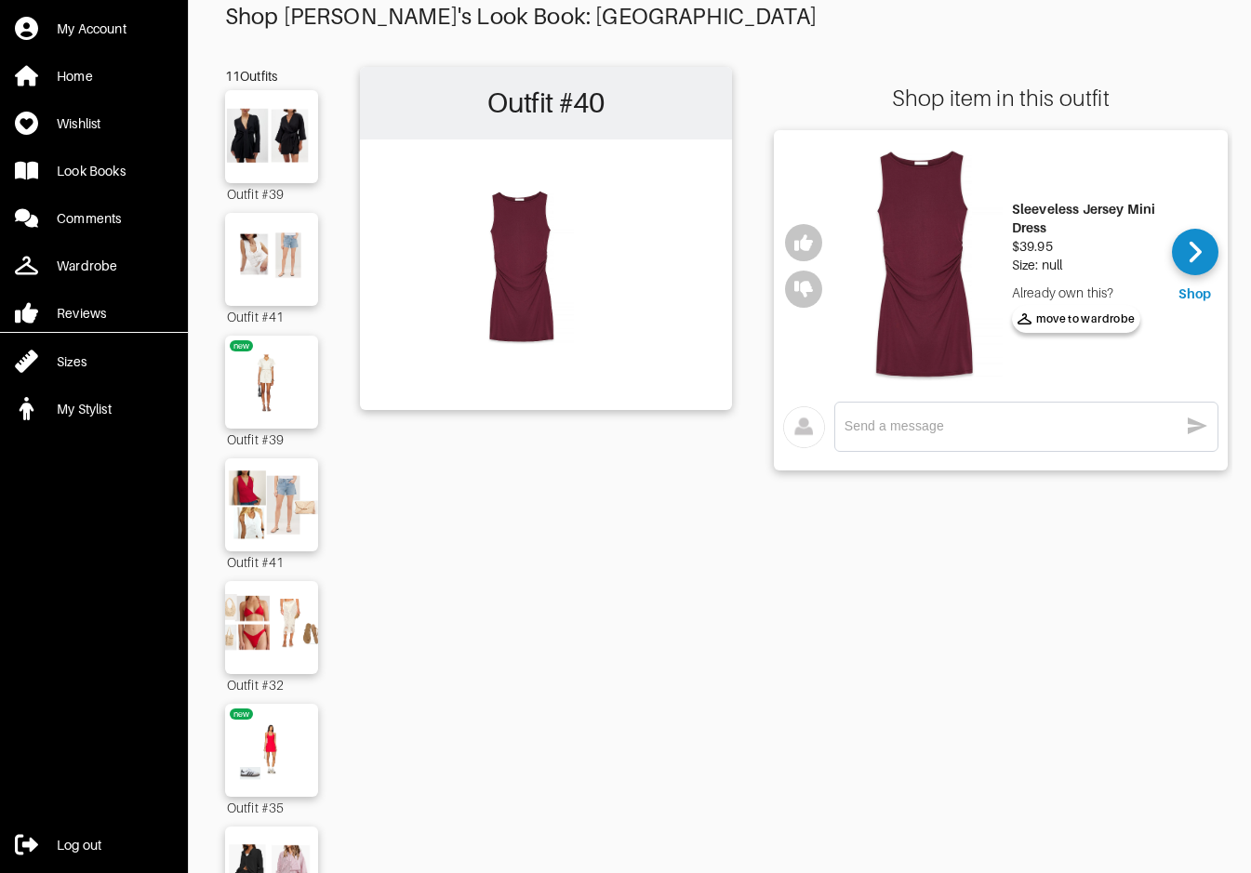
click at [928, 222] on img at bounding box center [924, 266] width 155 height 244
click at [1056, 406] on div "x" at bounding box center [1026, 427] width 384 height 50
click at [1056, 423] on textarea at bounding box center [1012, 427] width 334 height 18
type textarea "I'll give this a try"
click at [1201, 420] on icon "button" at bounding box center [1197, 426] width 22 height 22
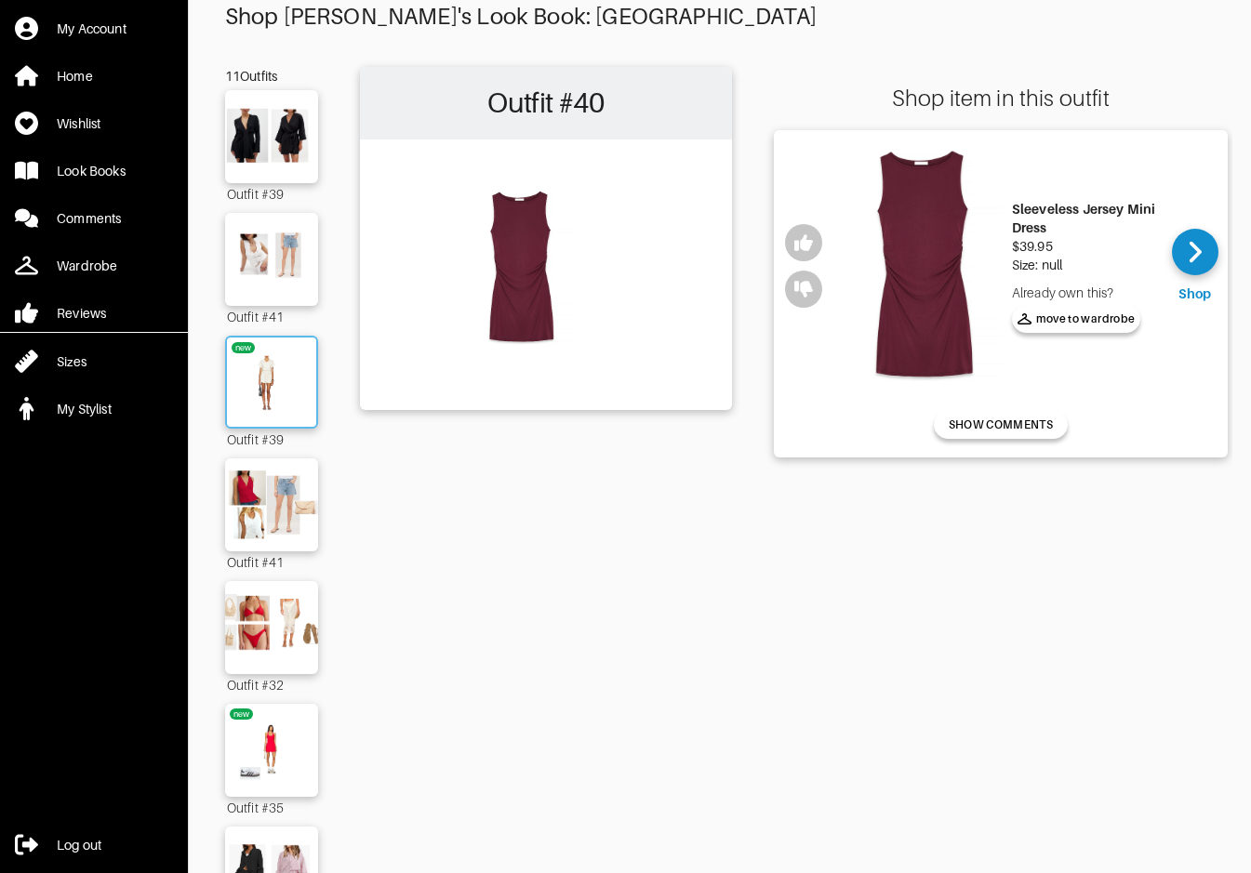
click at [282, 382] on img at bounding box center [271, 382] width 100 height 71
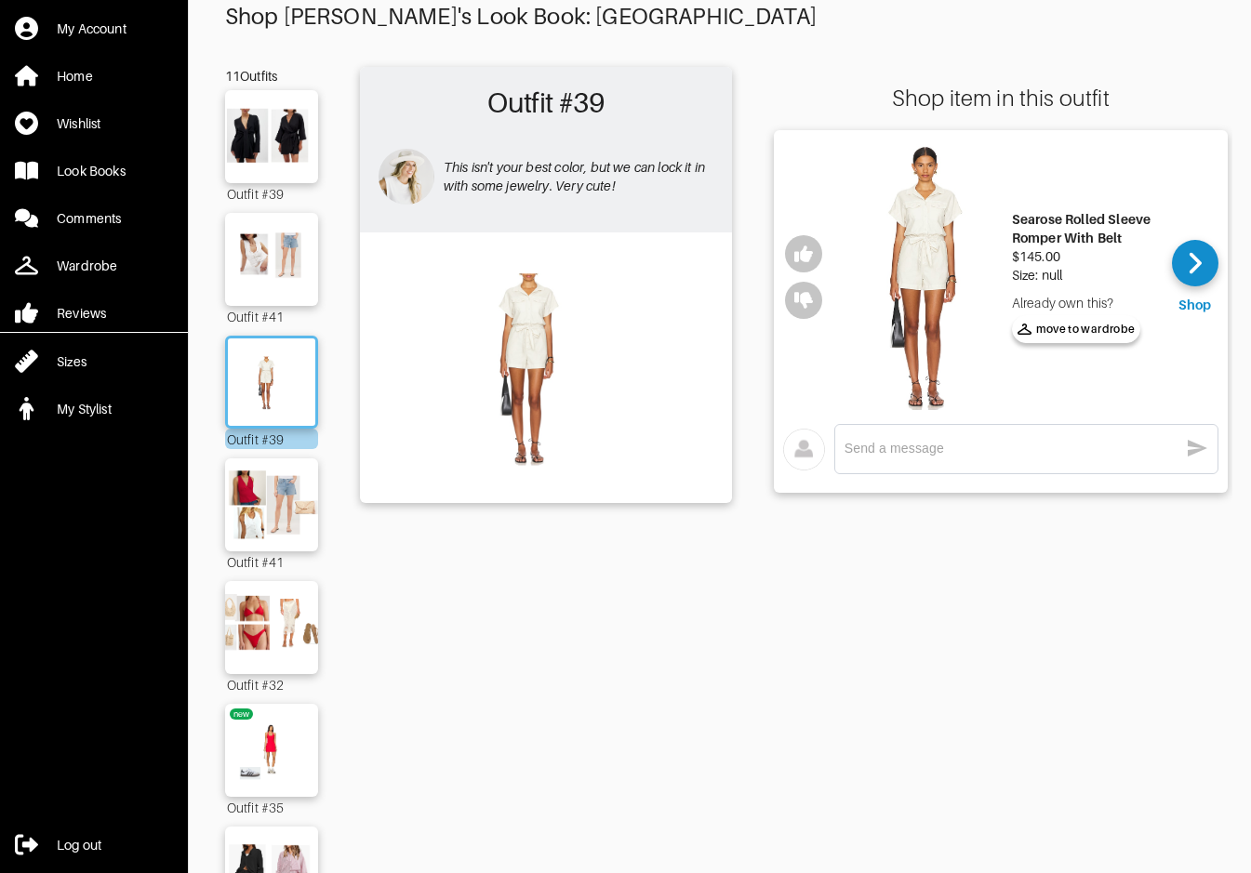
click at [1039, 451] on textarea at bounding box center [1012, 449] width 334 height 18
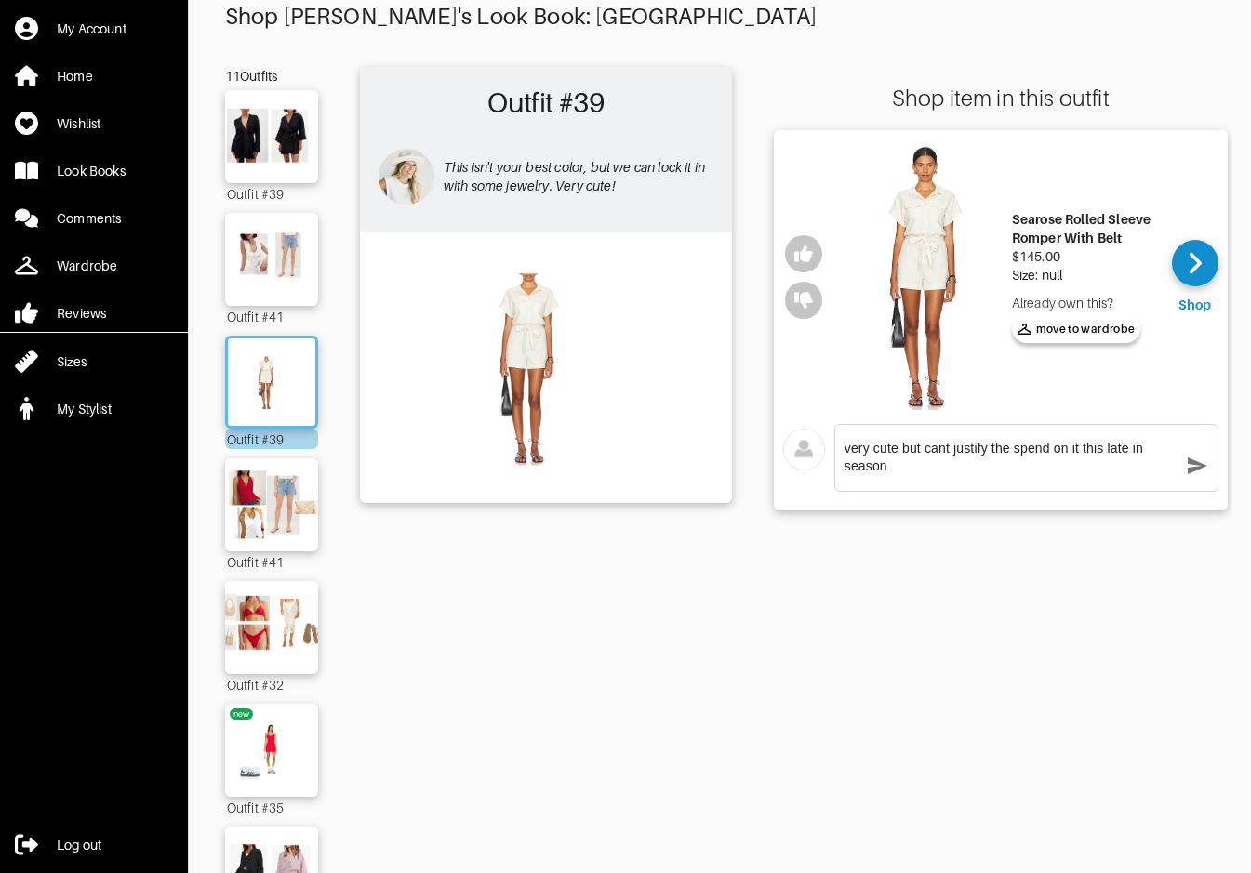
type textarea "very cute but cant justify the spend on it this late in season"
click at [1194, 474] on icon "button" at bounding box center [1197, 466] width 22 height 22
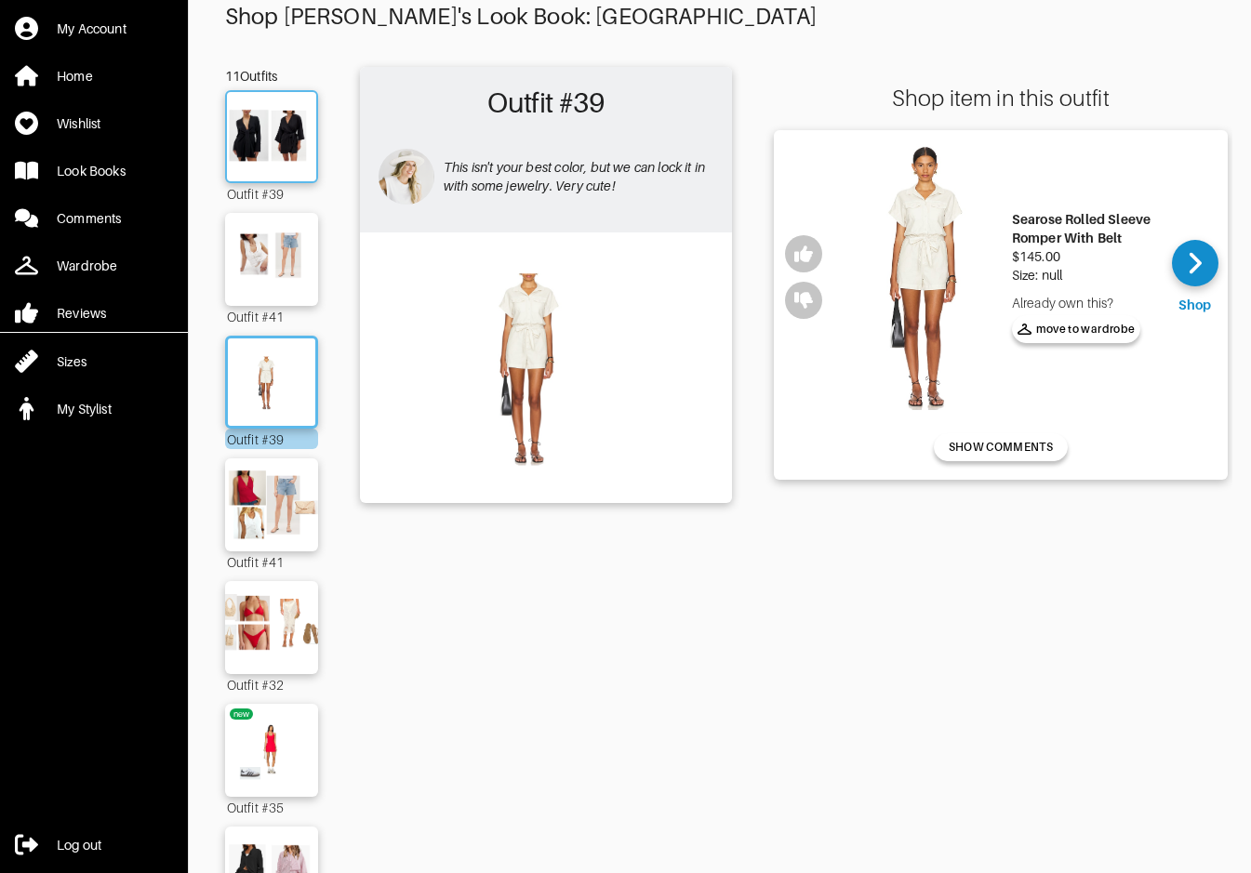
click at [294, 129] on img at bounding box center [271, 136] width 100 height 71
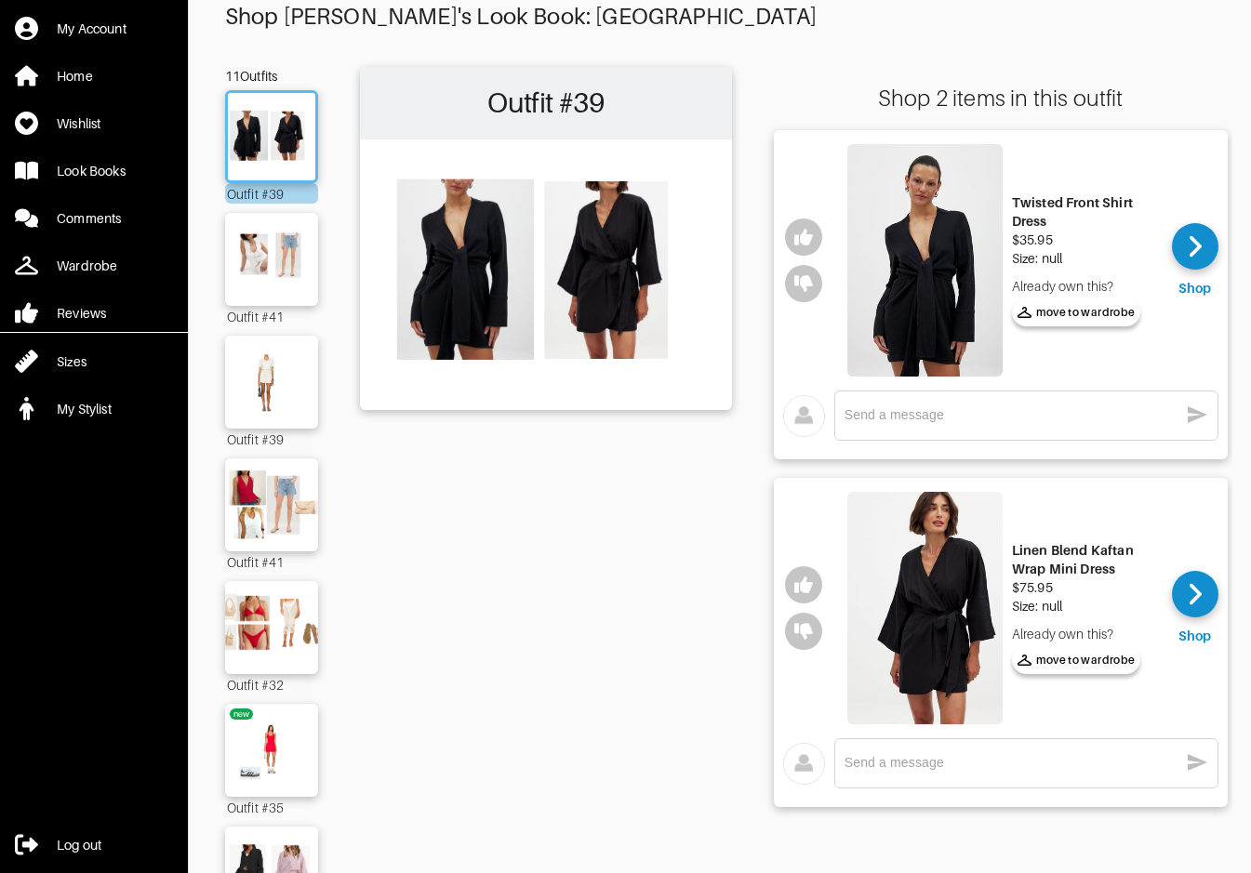
click at [912, 287] on img at bounding box center [924, 260] width 155 height 233
click at [928, 602] on img at bounding box center [924, 608] width 155 height 233
click at [1048, 762] on textarea at bounding box center [1012, 763] width 334 height 18
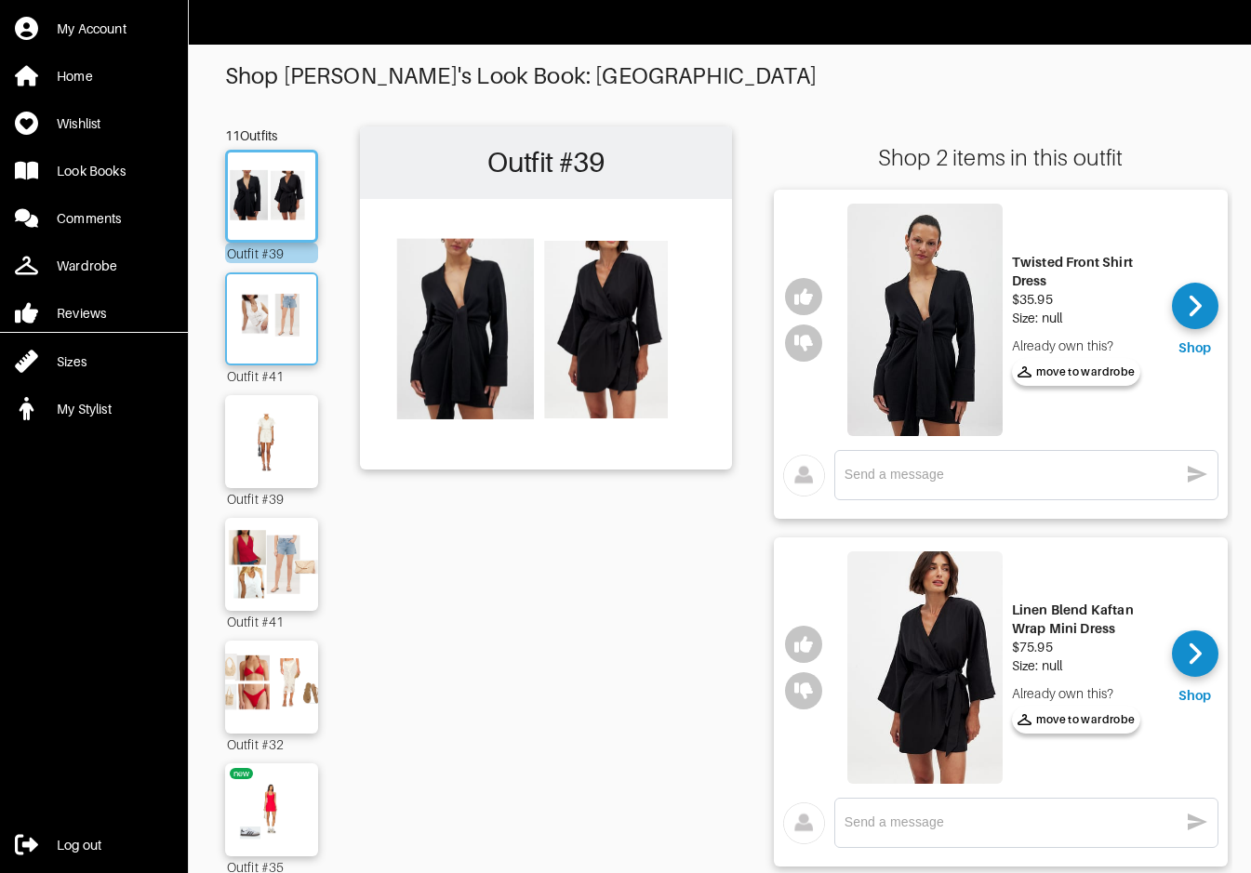
click at [277, 348] on img at bounding box center [271, 319] width 100 height 71
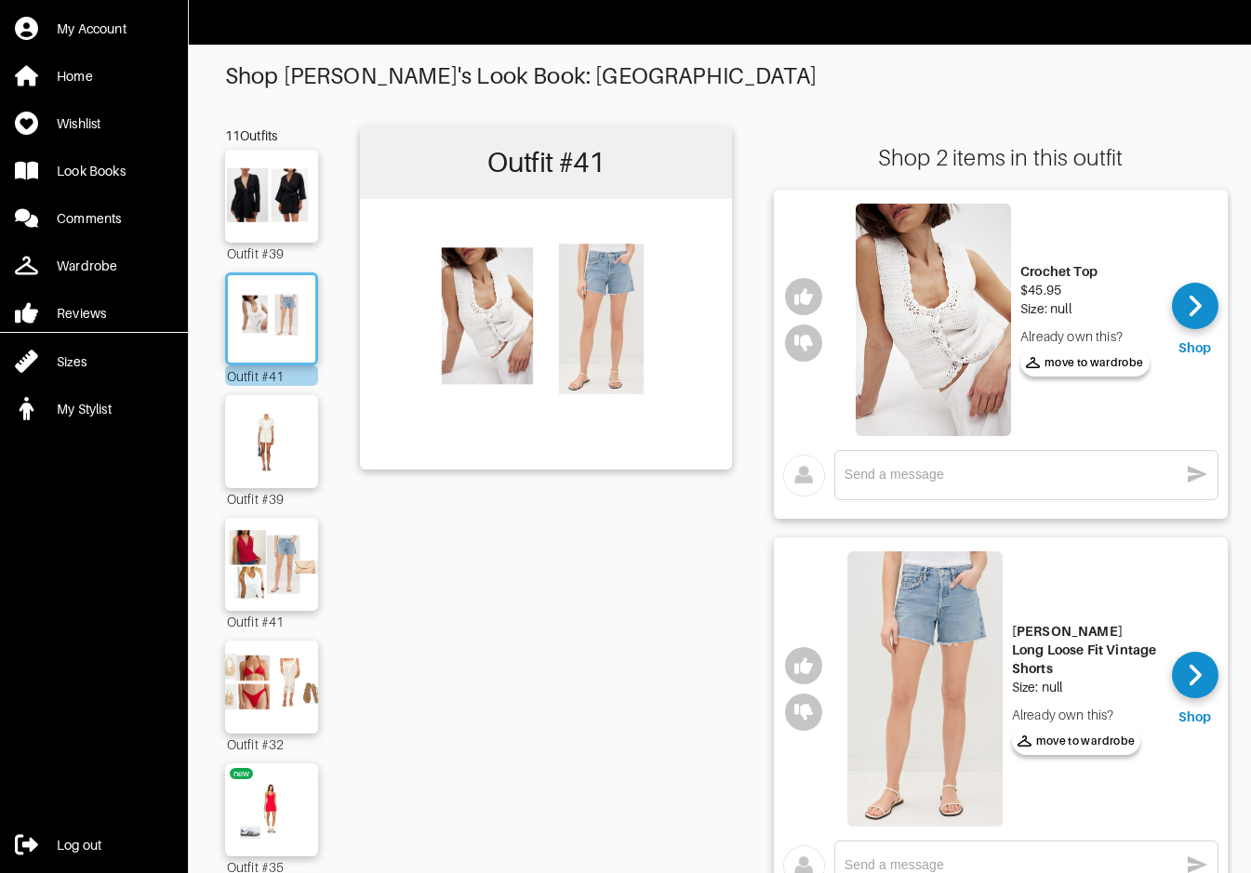
click at [961, 347] on img at bounding box center [933, 320] width 155 height 233
click at [903, 517] on div "x" at bounding box center [1001, 480] width 454 height 78
click at [892, 466] on textarea at bounding box center [1012, 475] width 334 height 18
type textarea "I'll give this a try too"
click at [1205, 485] on icon "button" at bounding box center [1197, 474] width 22 height 22
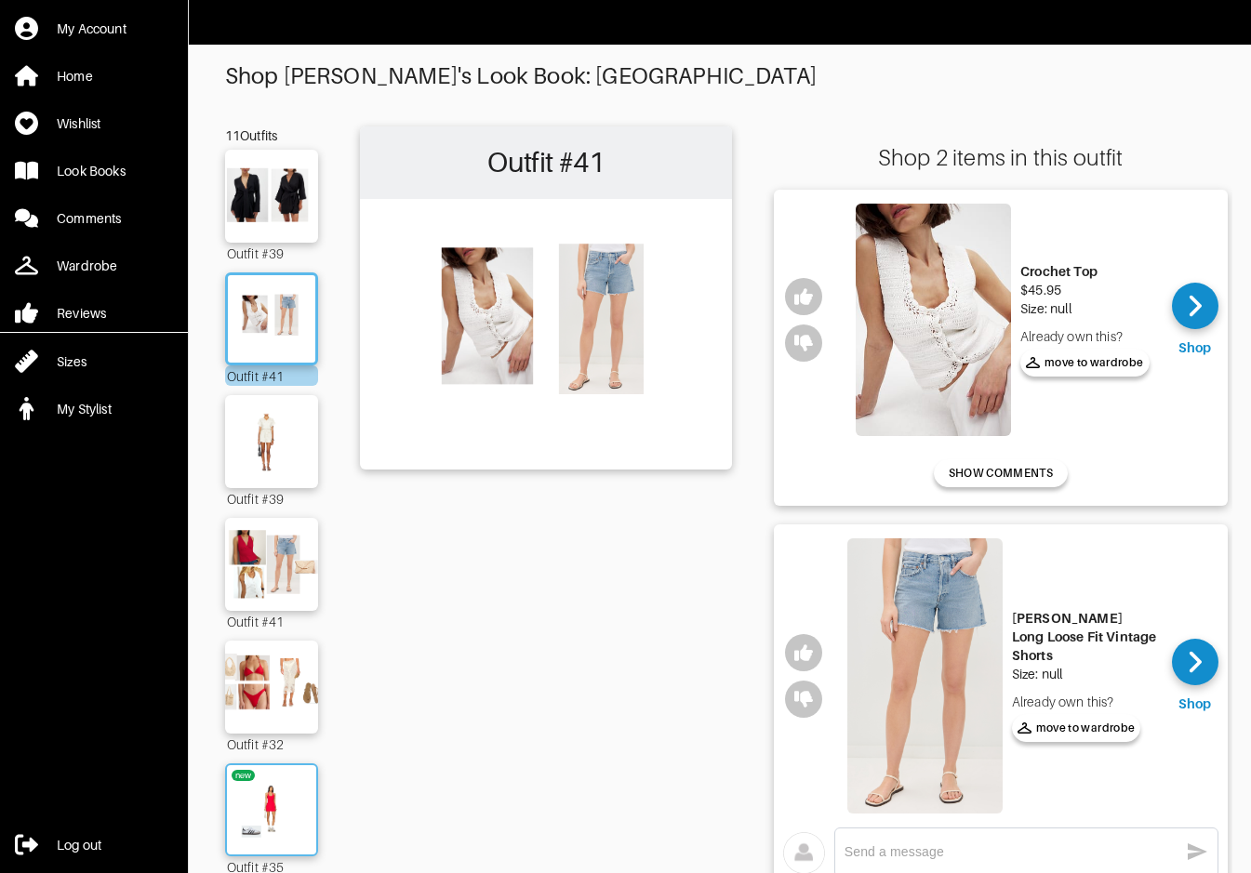
click at [242, 796] on img at bounding box center [271, 810] width 100 height 71
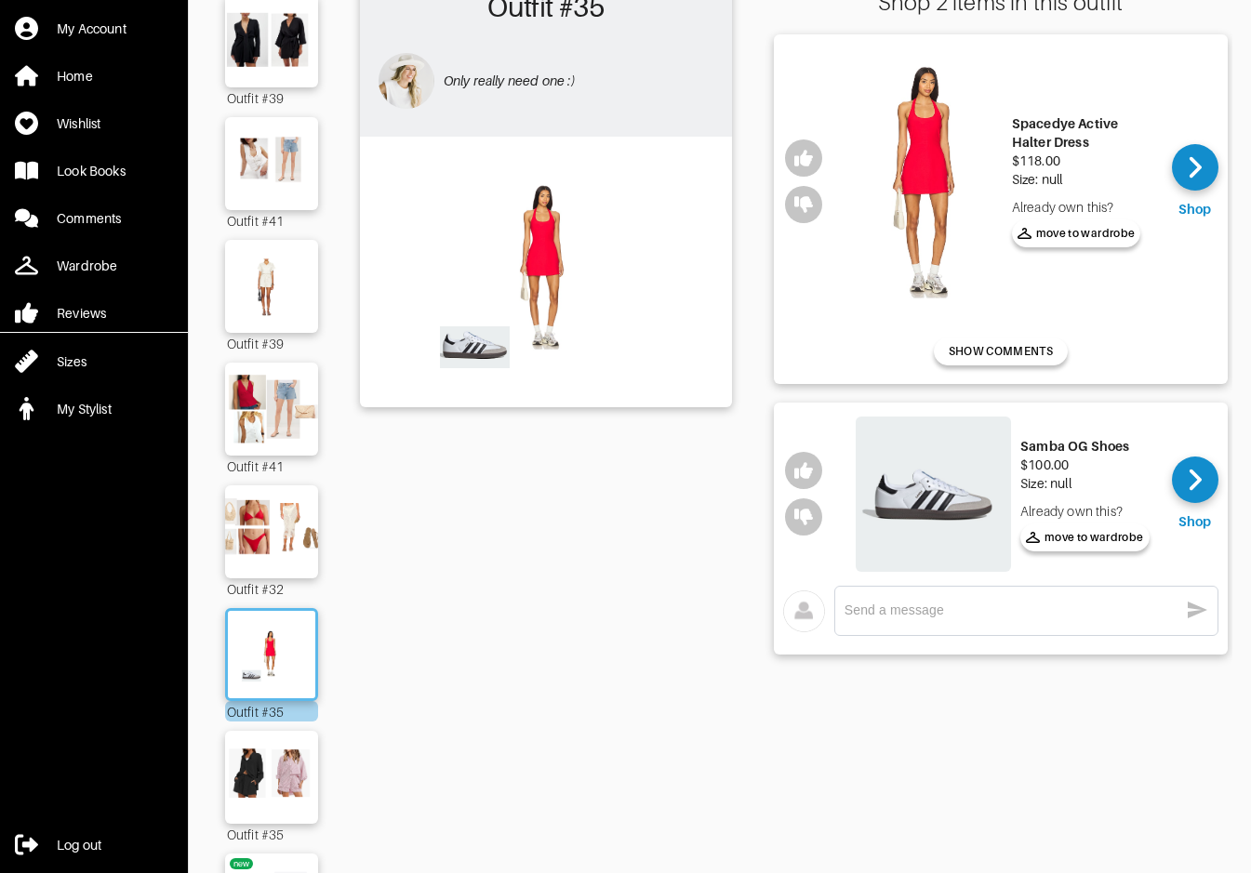
scroll to position [161, 0]
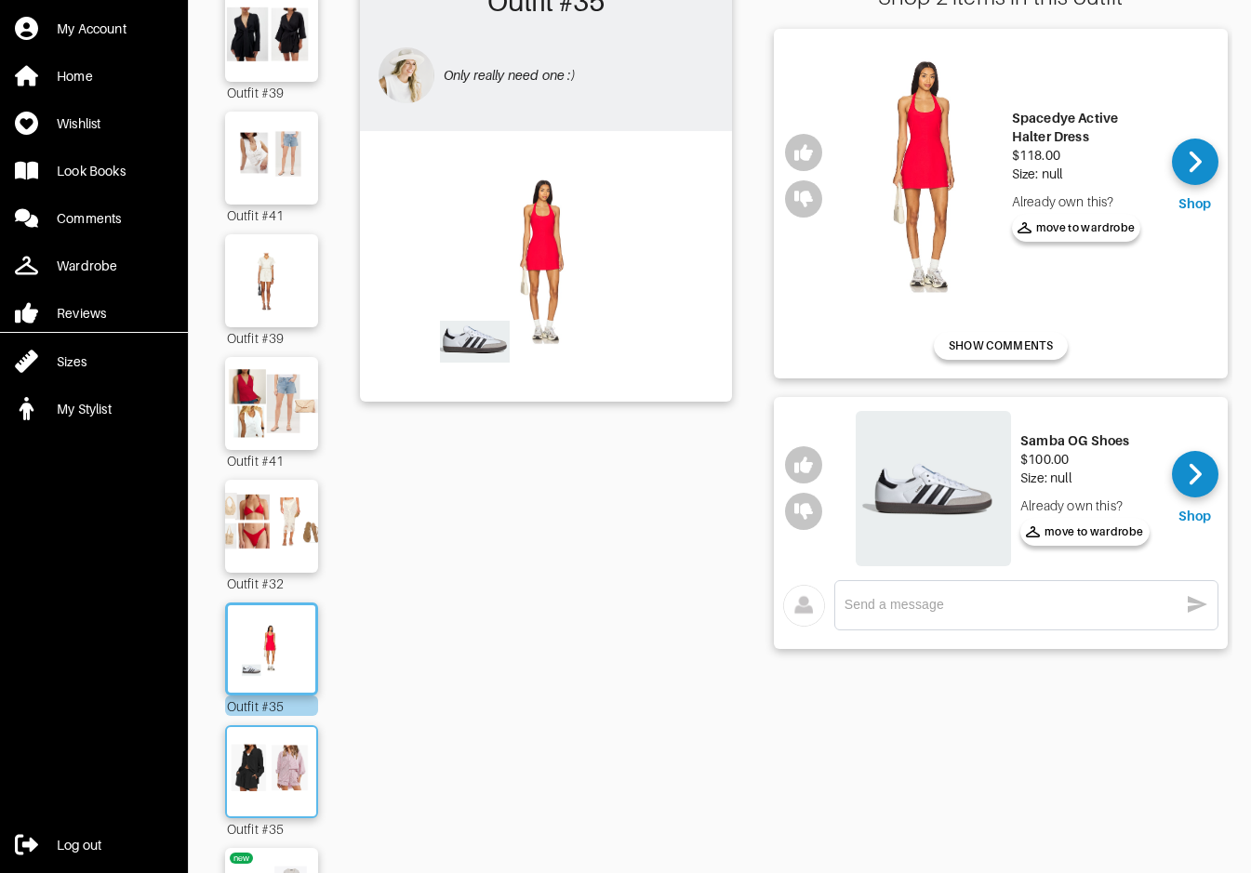
click at [266, 769] on img at bounding box center [271, 772] width 100 height 71
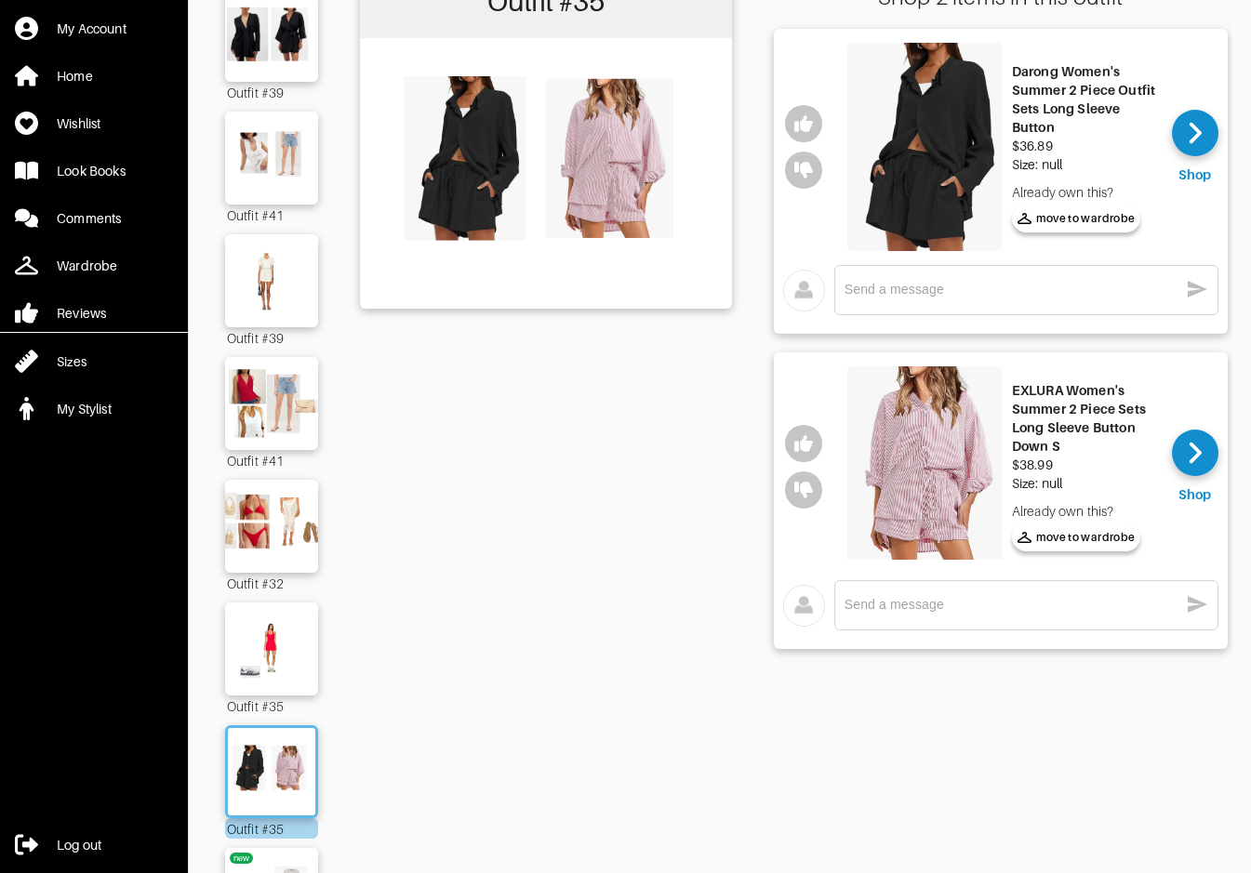
click at [939, 454] on img at bounding box center [924, 466] width 155 height 200
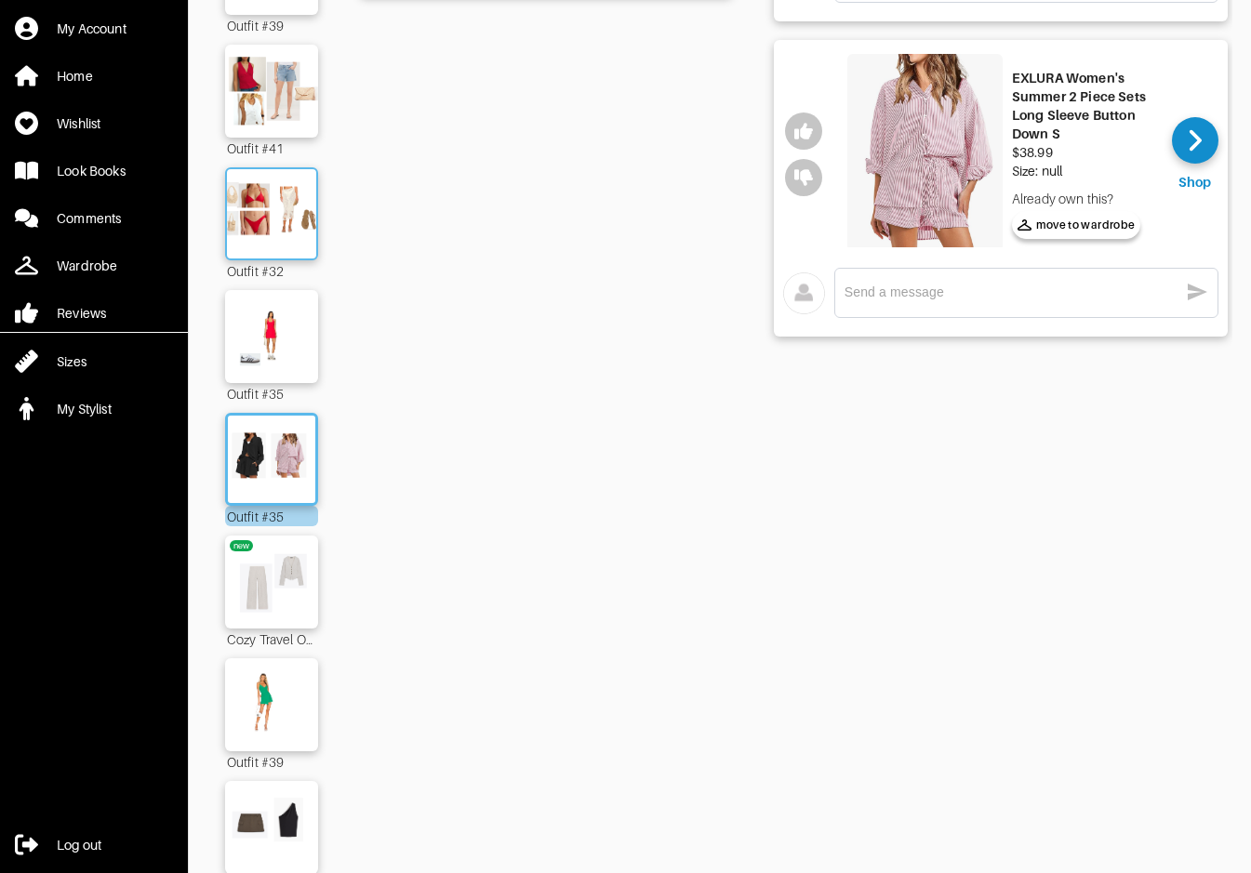
scroll to position [526, 0]
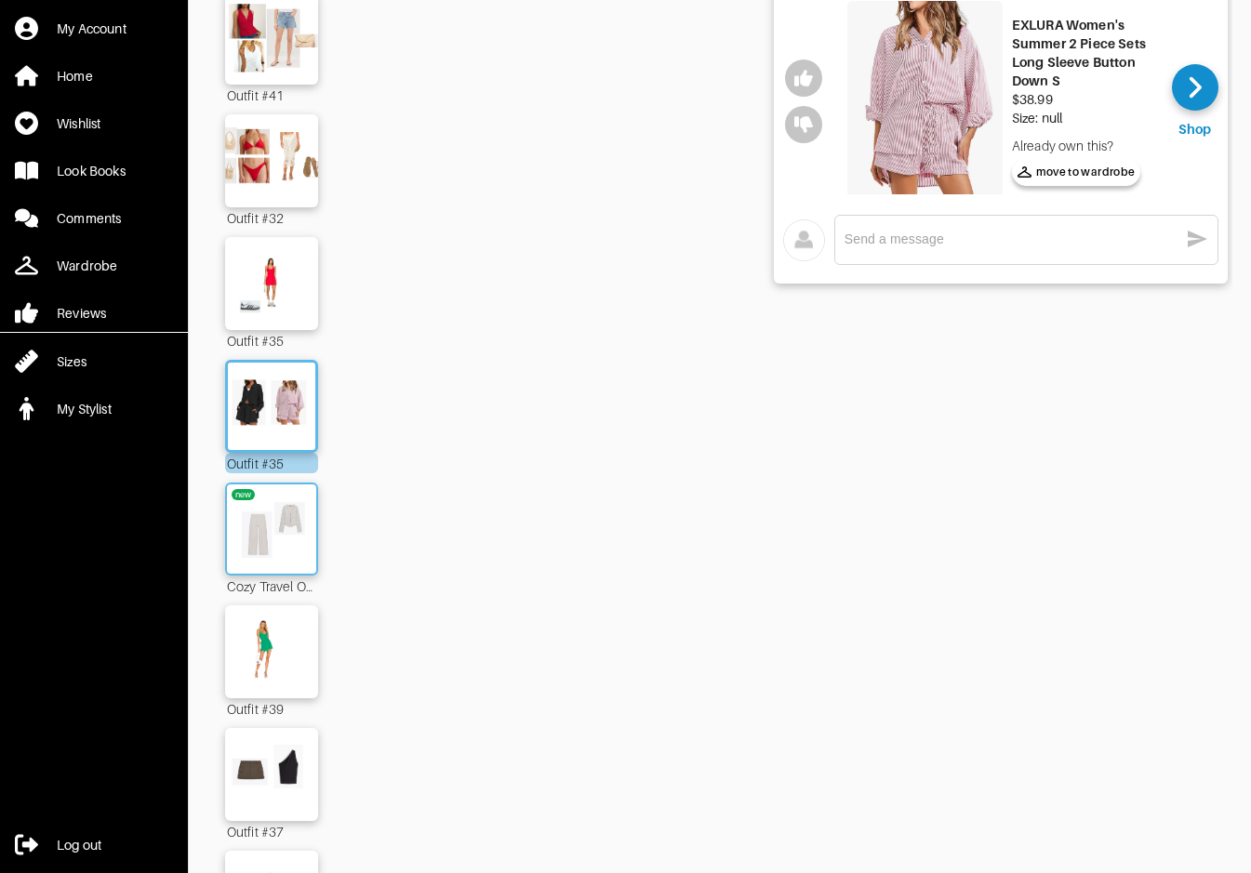
click at [276, 539] on img at bounding box center [271, 529] width 100 height 71
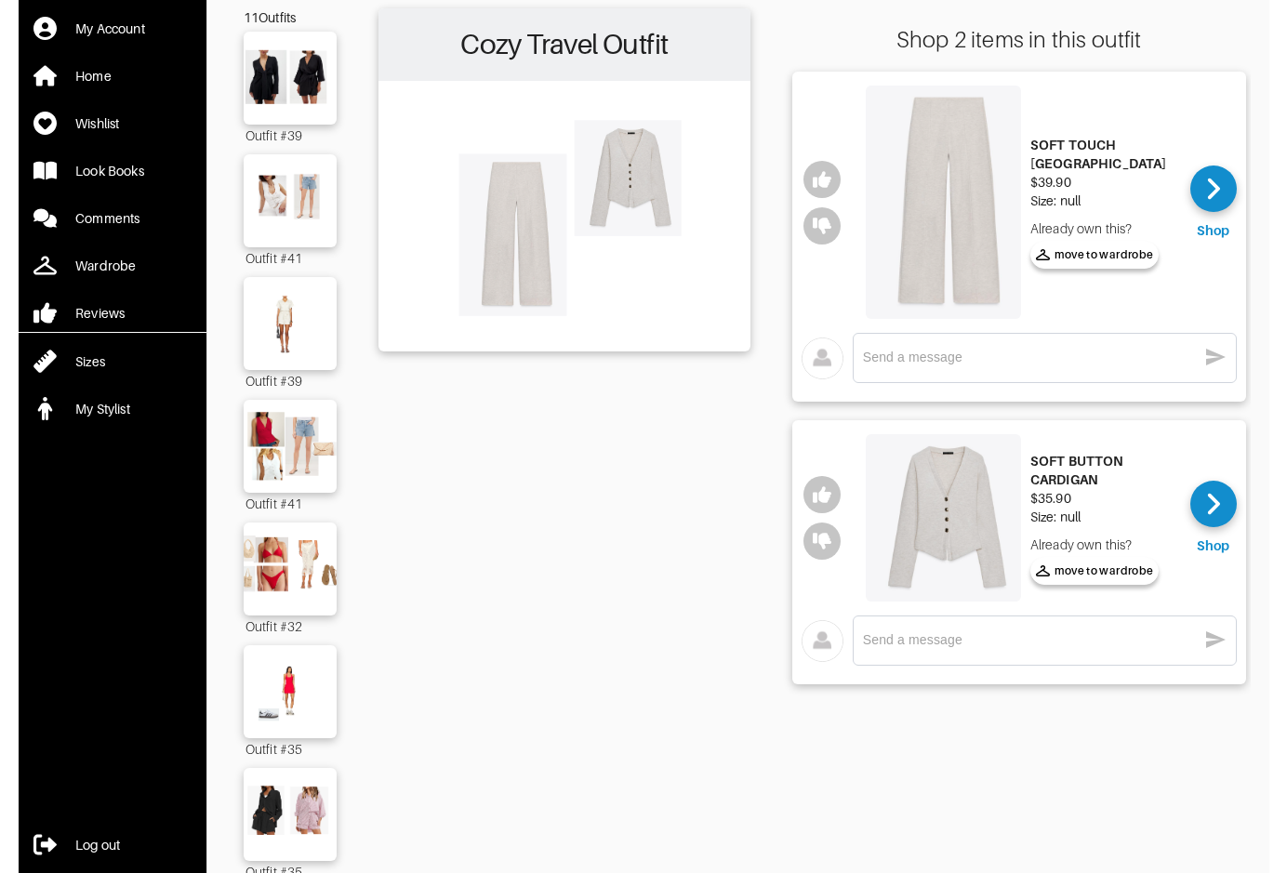
scroll to position [116, 0]
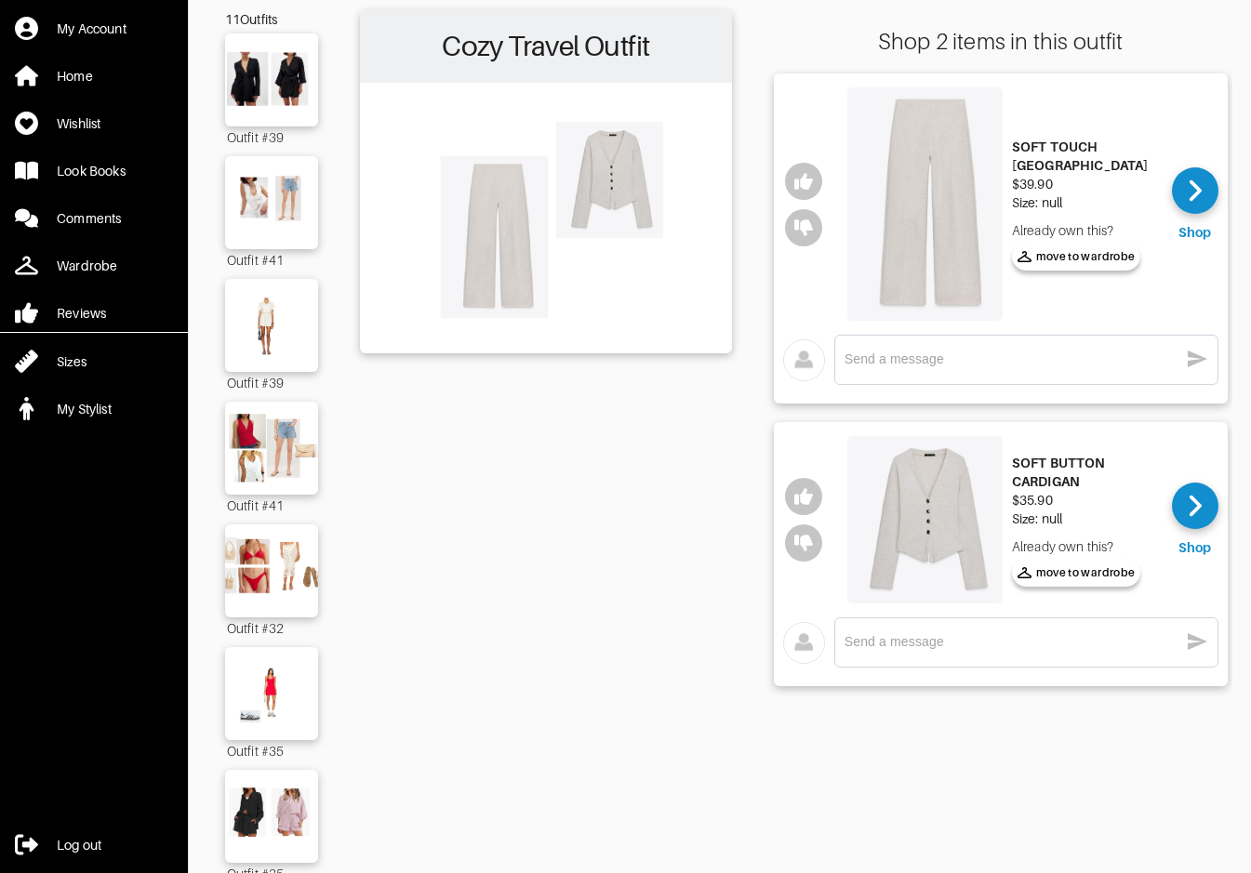
click at [927, 181] on img at bounding box center [924, 203] width 155 height 233
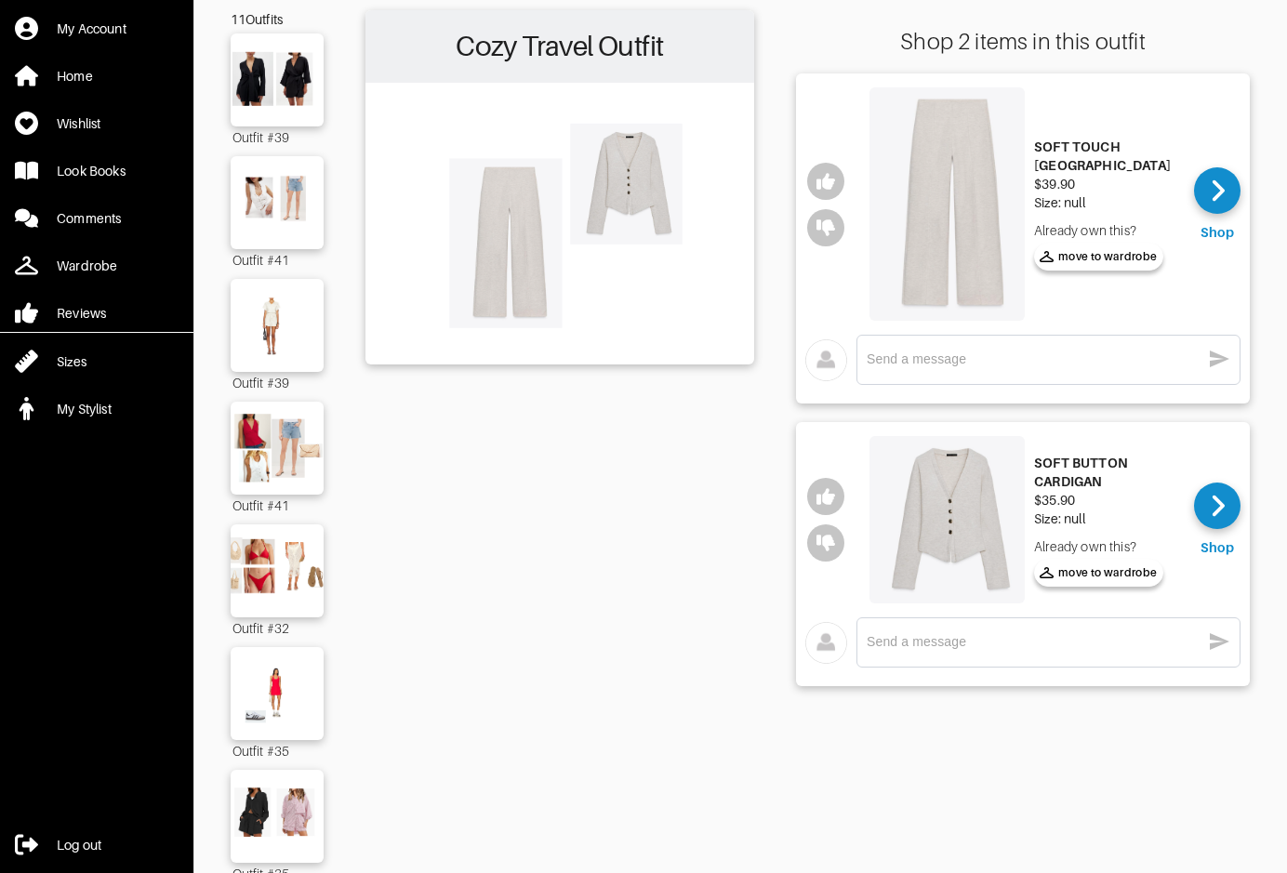
click at [1044, 473] on div "SOFT BUTTON CARDIGAN" at bounding box center [1107, 472] width 146 height 37
click at [1086, 370] on div "x" at bounding box center [1049, 360] width 364 height 30
type textarea "trying this in gray/blue"
click at [1144, 633] on textarea at bounding box center [1034, 642] width 334 height 18
type textarea "trying this in ray/blue"
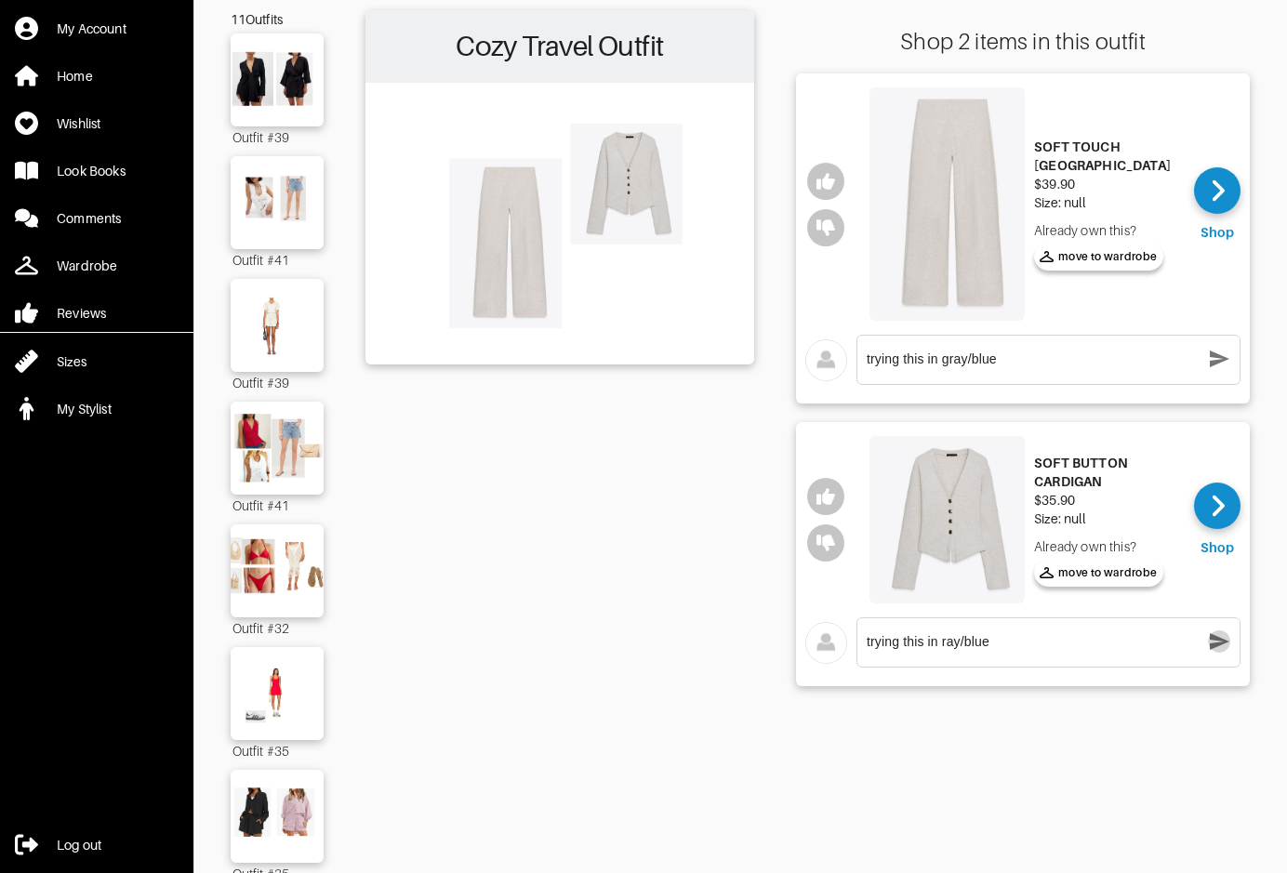
click at [1217, 648] on icon "button" at bounding box center [1219, 642] width 22 height 22
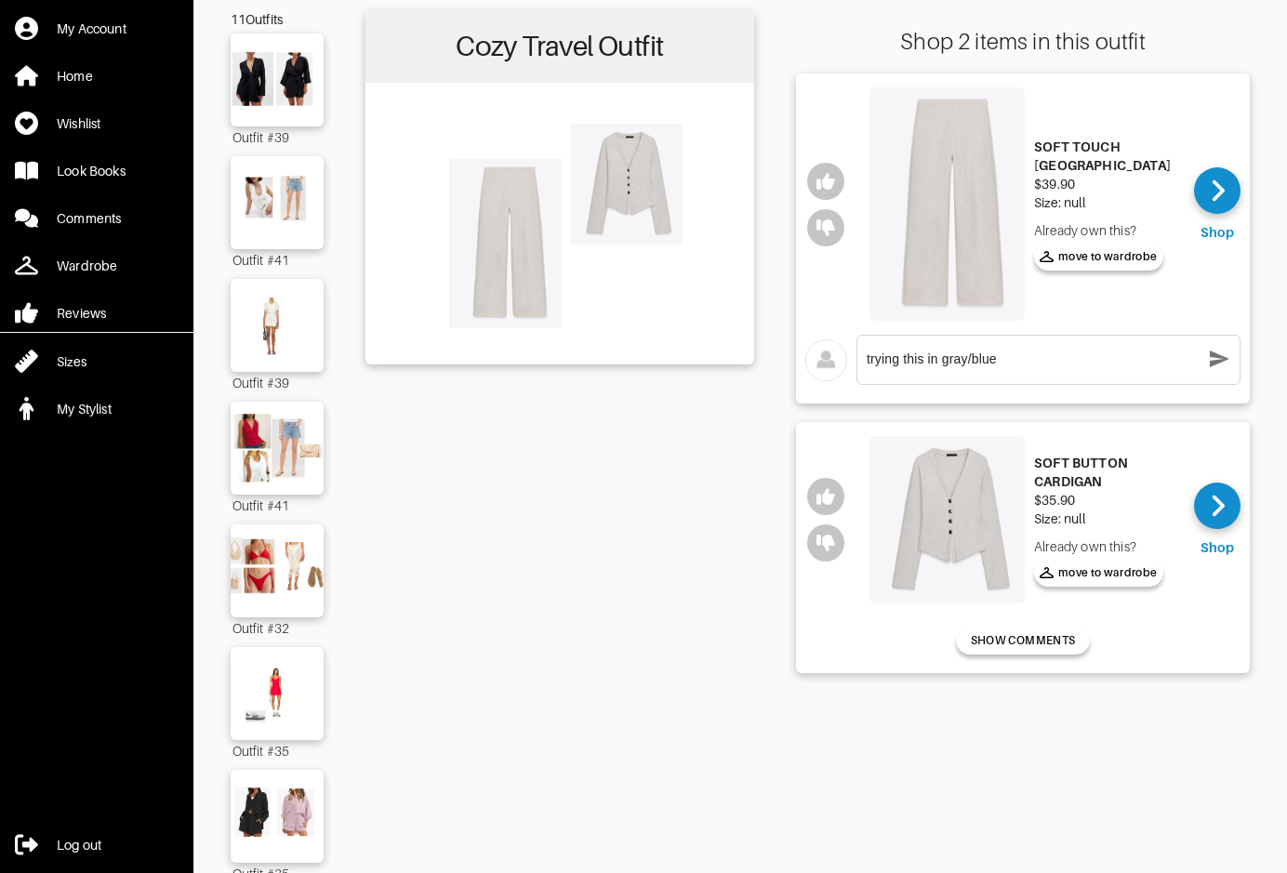
click at [1202, 356] on div "trying this in gray/blue x" at bounding box center [1049, 360] width 364 height 30
click at [287, 688] on img at bounding box center [277, 694] width 100 height 71
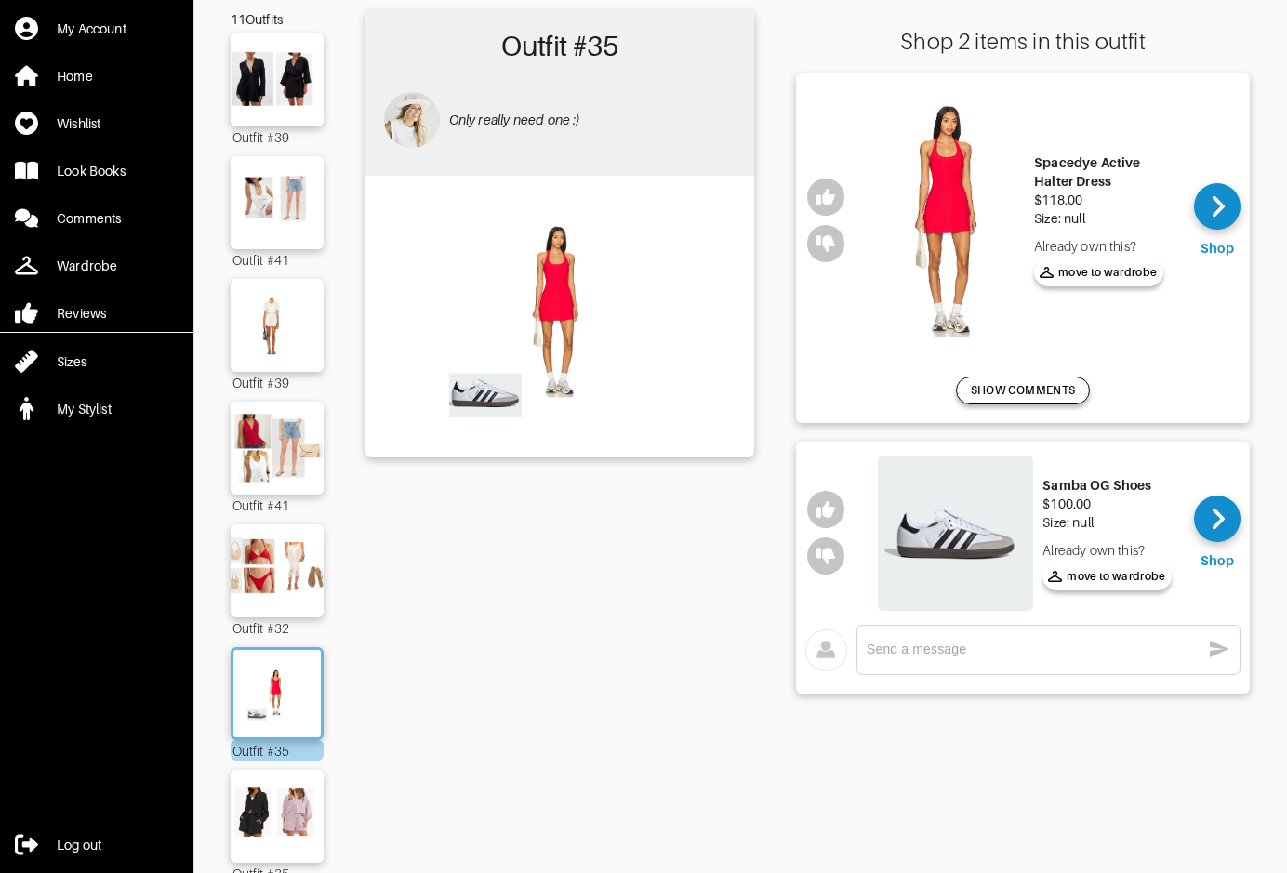
click at [1025, 382] on span "SHOW COMMENTS" at bounding box center [1023, 390] width 104 height 17
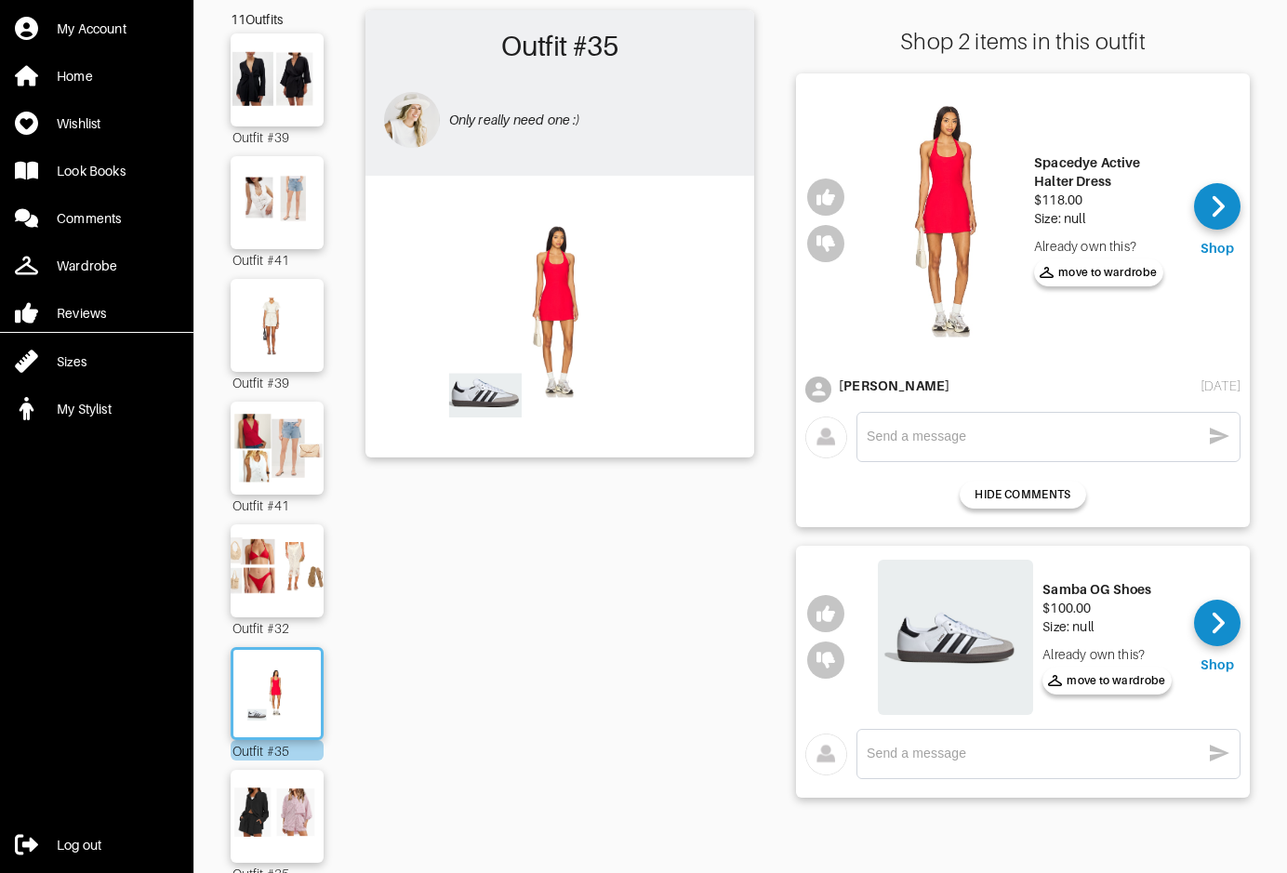
click at [980, 433] on textarea at bounding box center [1034, 437] width 334 height 18
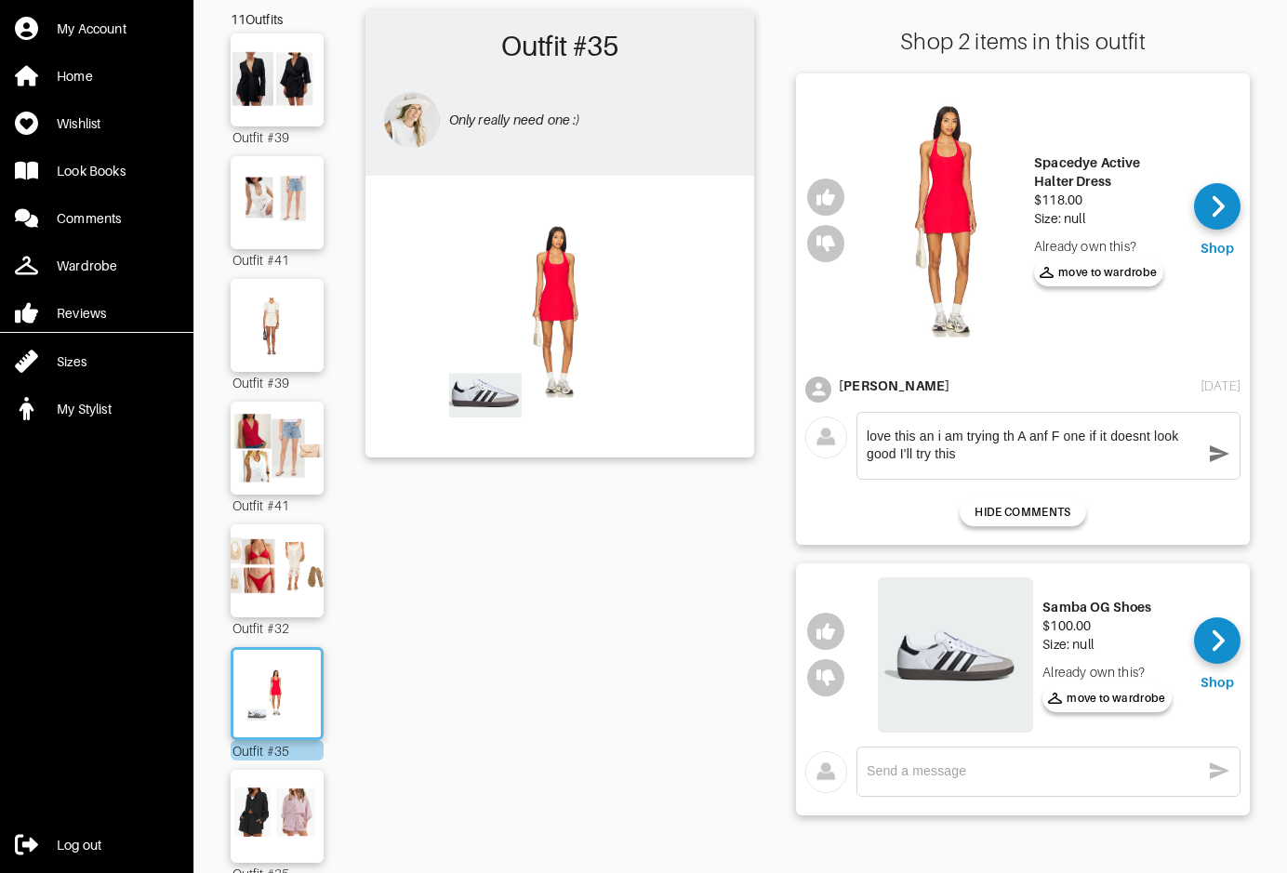
type textarea "love this an i am trying th A anf F one if it doesnt look good I'll try this"
click at [1226, 462] on icon "button" at bounding box center [1219, 454] width 22 height 22
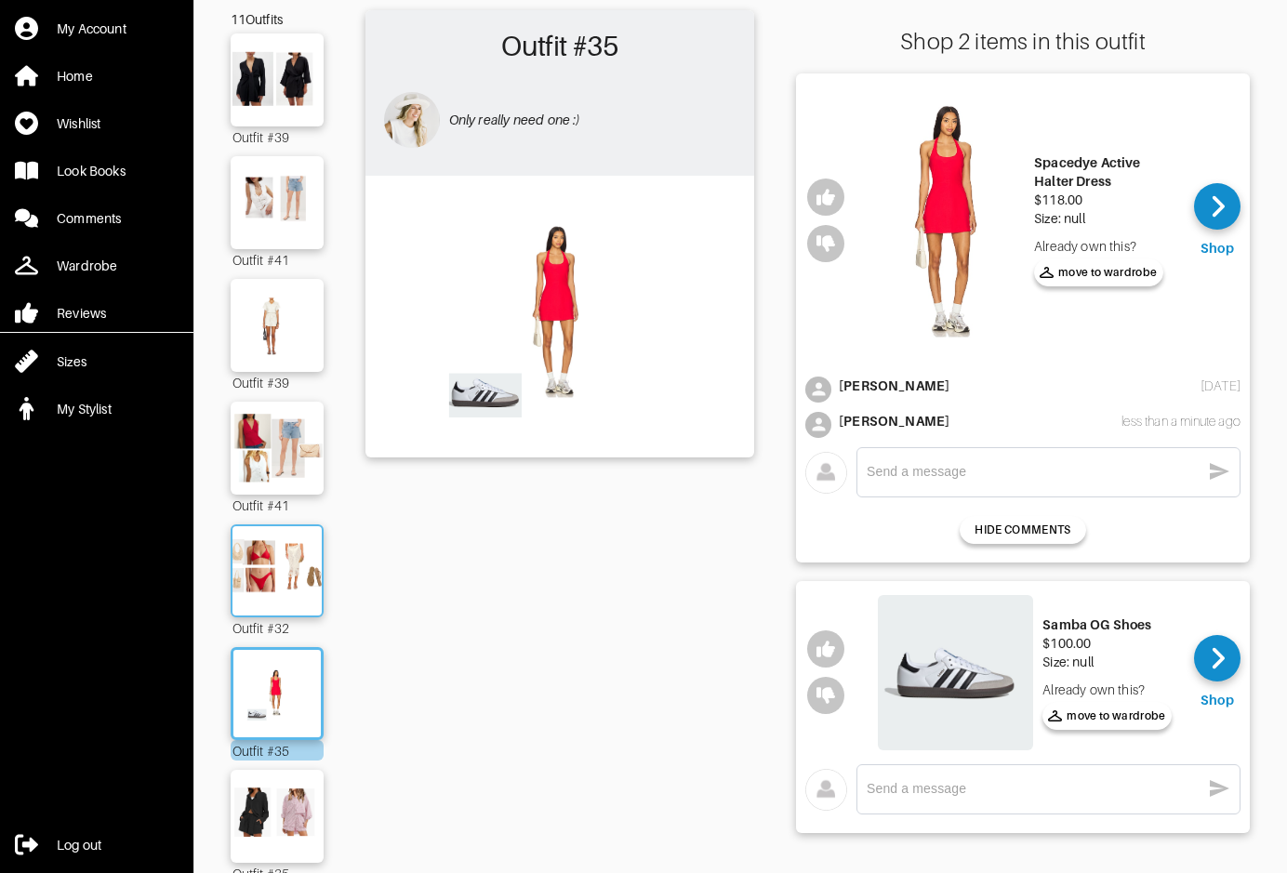
click at [250, 542] on img at bounding box center [277, 571] width 100 height 71
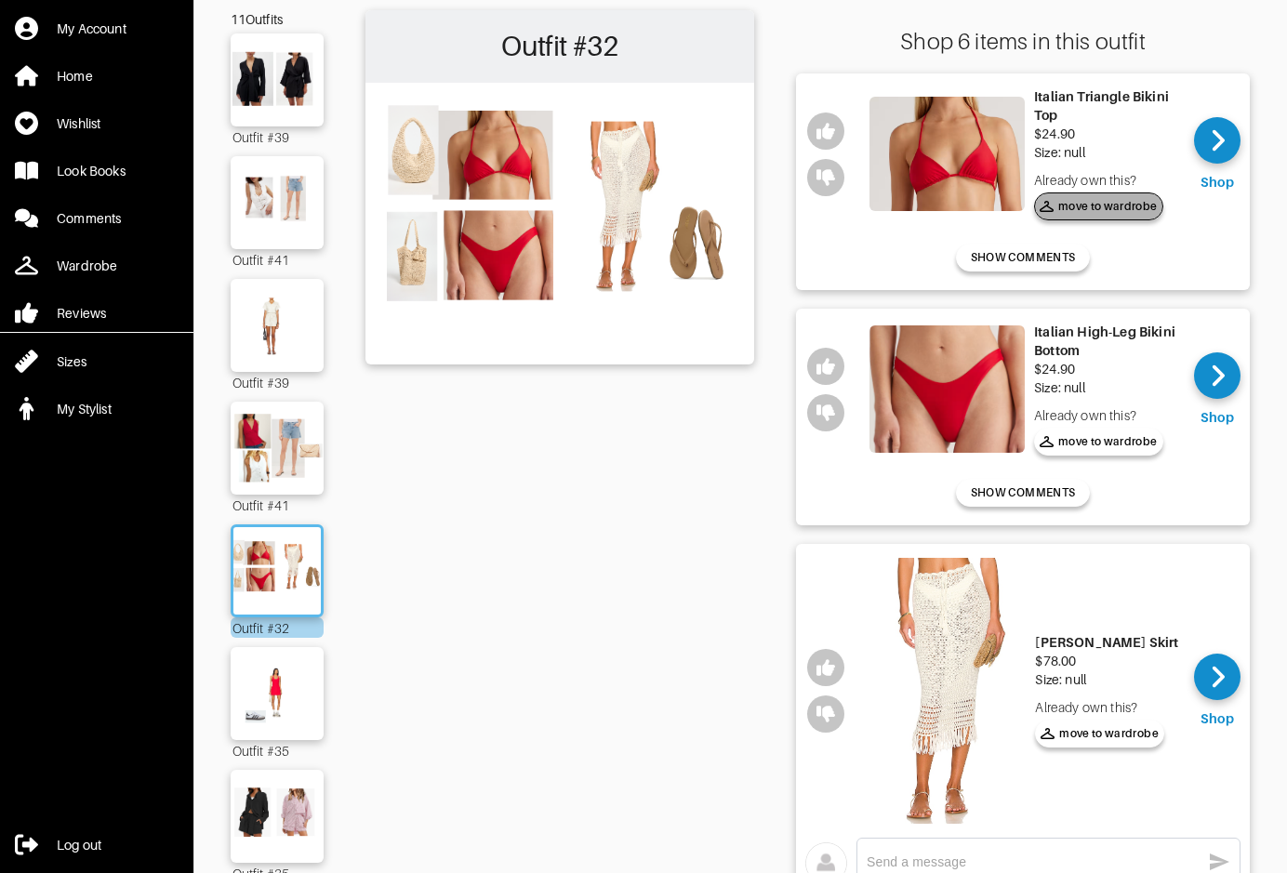
click at [1099, 219] on button "move to wardrobe" at bounding box center [1098, 207] width 129 height 28
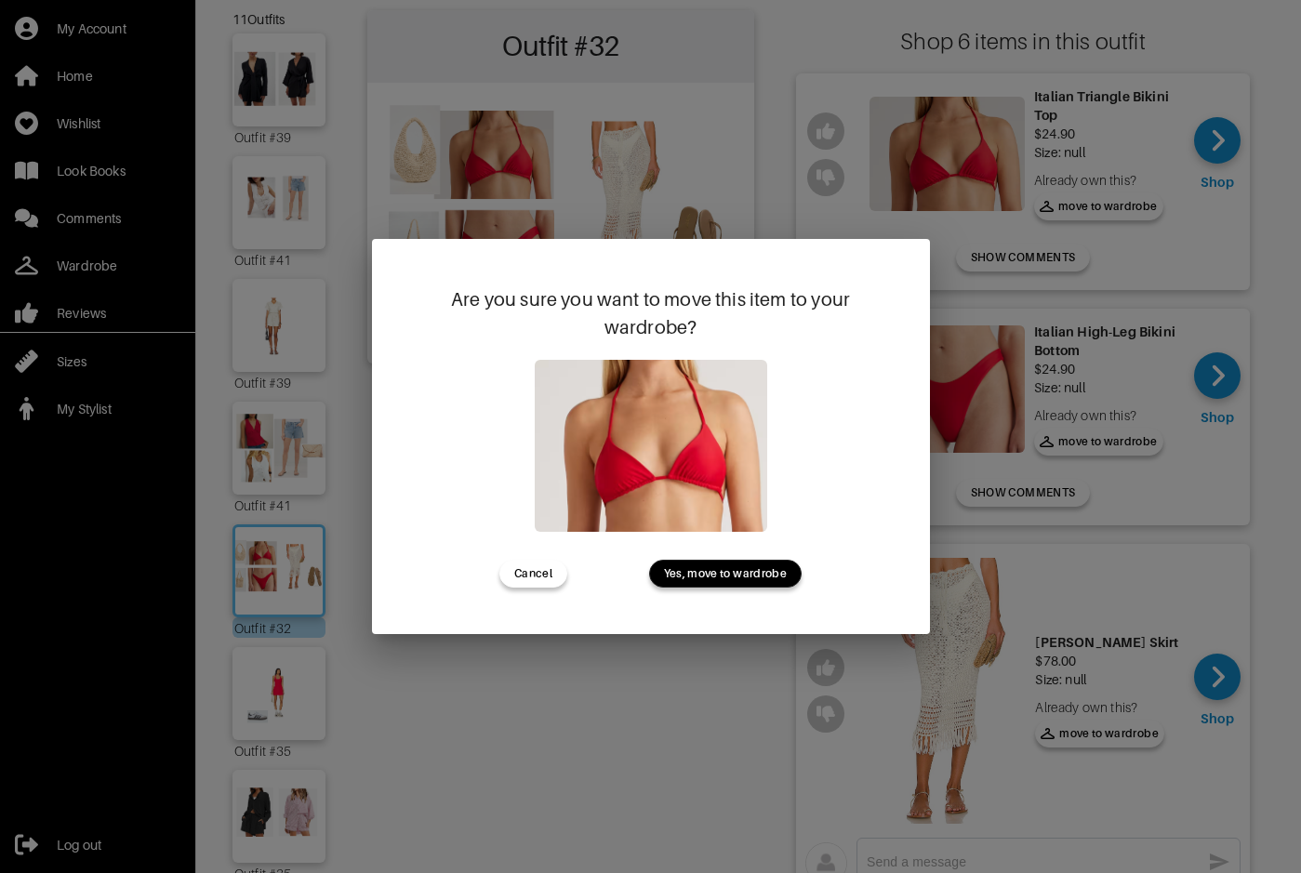
click at [713, 582] on button "Yes, move to wardrobe" at bounding box center [725, 574] width 153 height 28
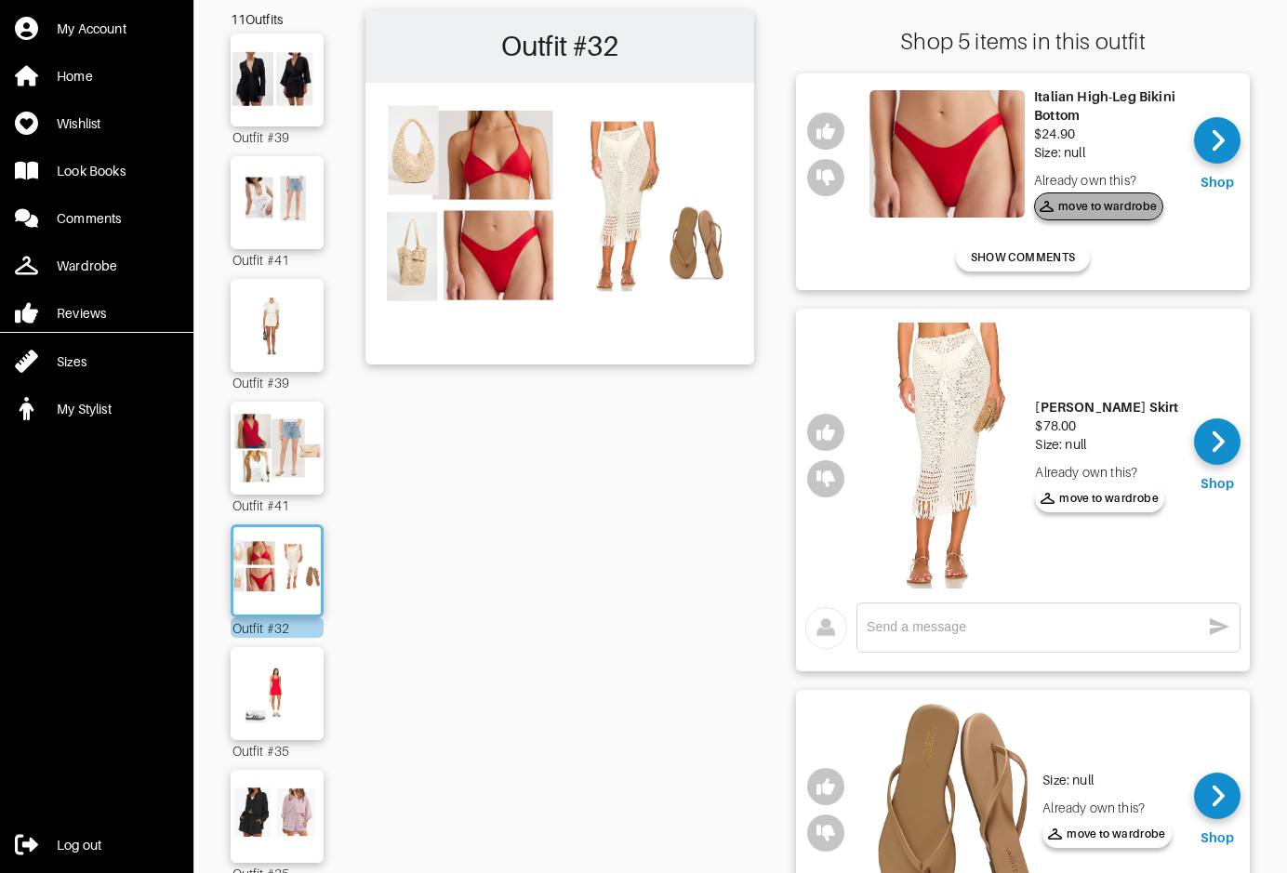
click at [1061, 213] on span "move to wardrobe" at bounding box center [1099, 206] width 118 height 17
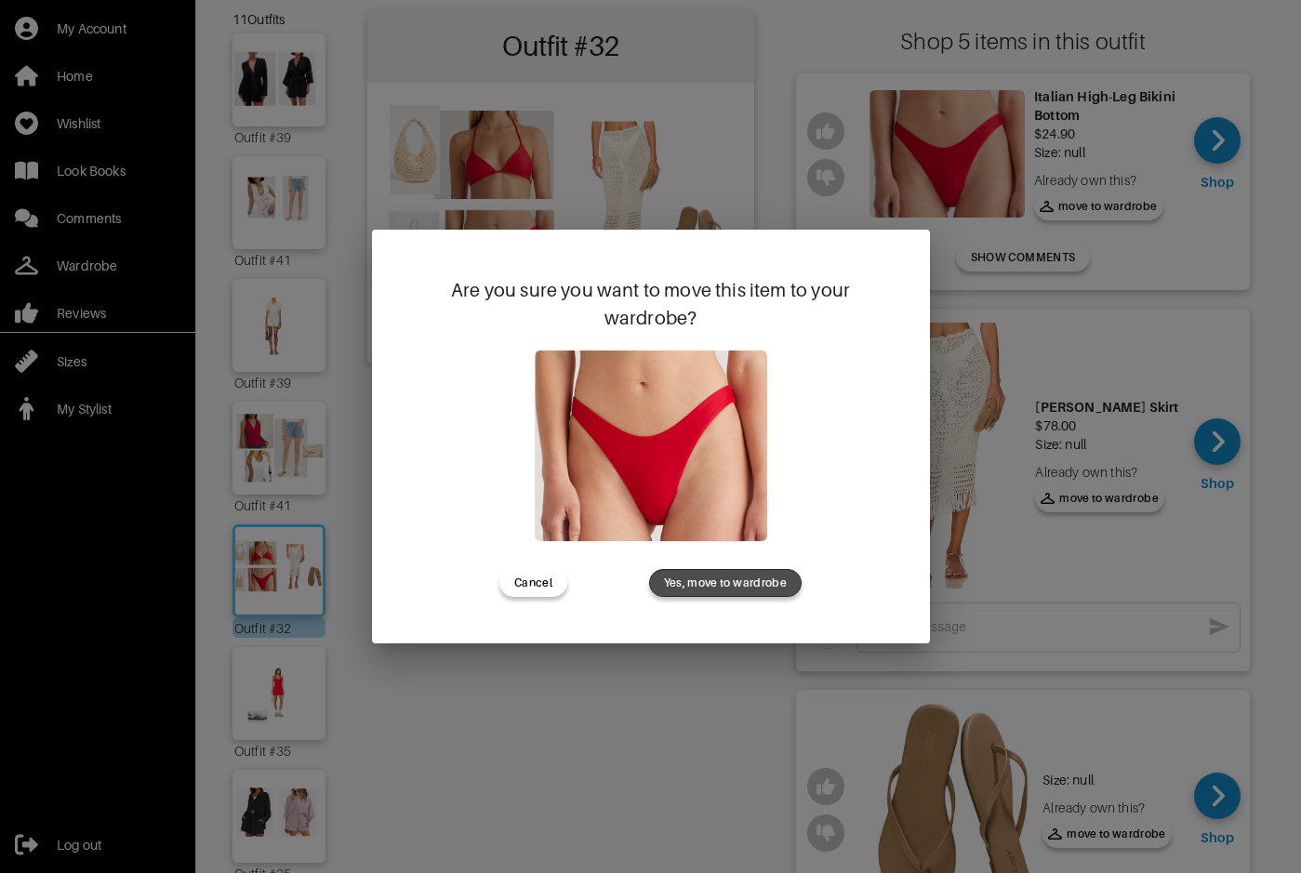
click at [723, 586] on span "Yes, move to wardrobe" at bounding box center [725, 583] width 123 height 17
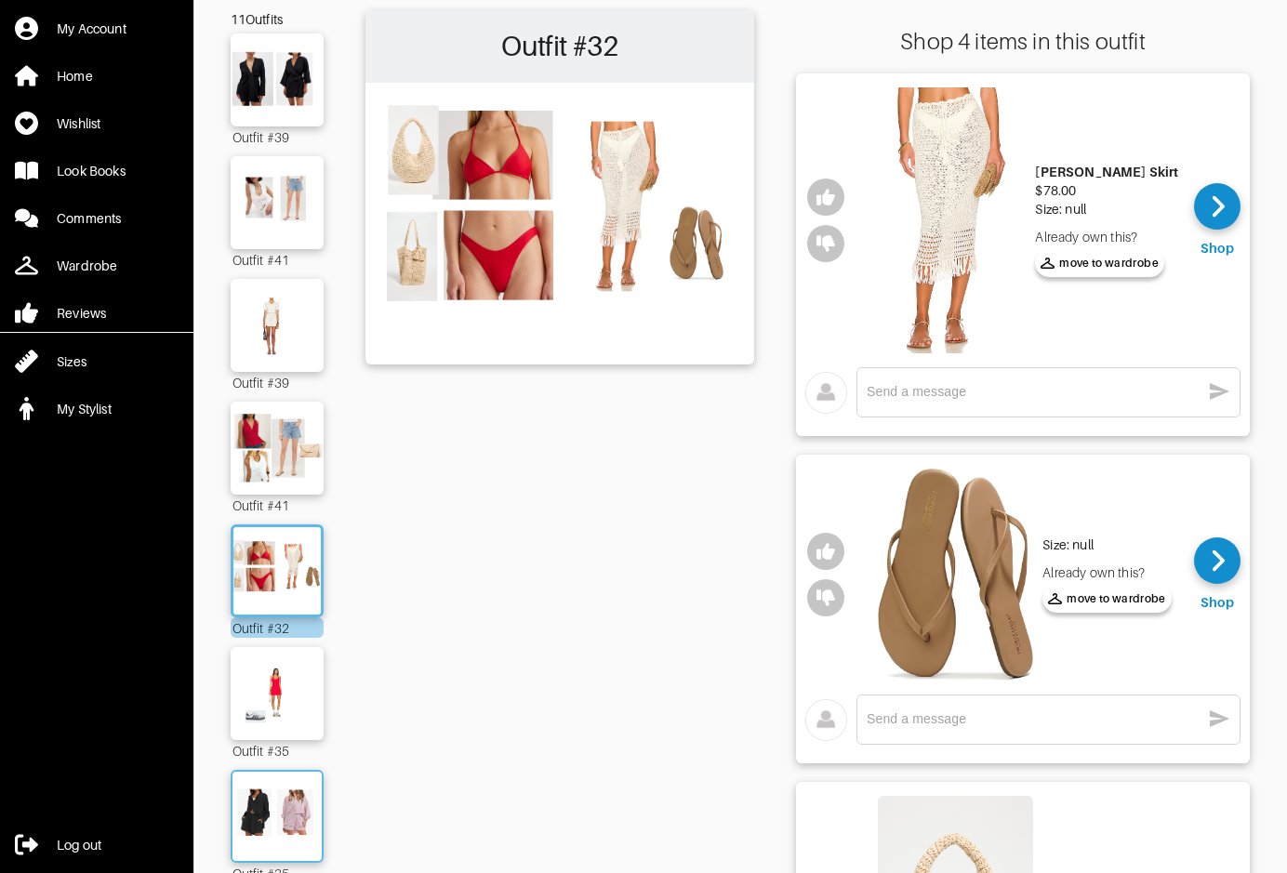
click at [306, 817] on img at bounding box center [277, 816] width 100 height 71
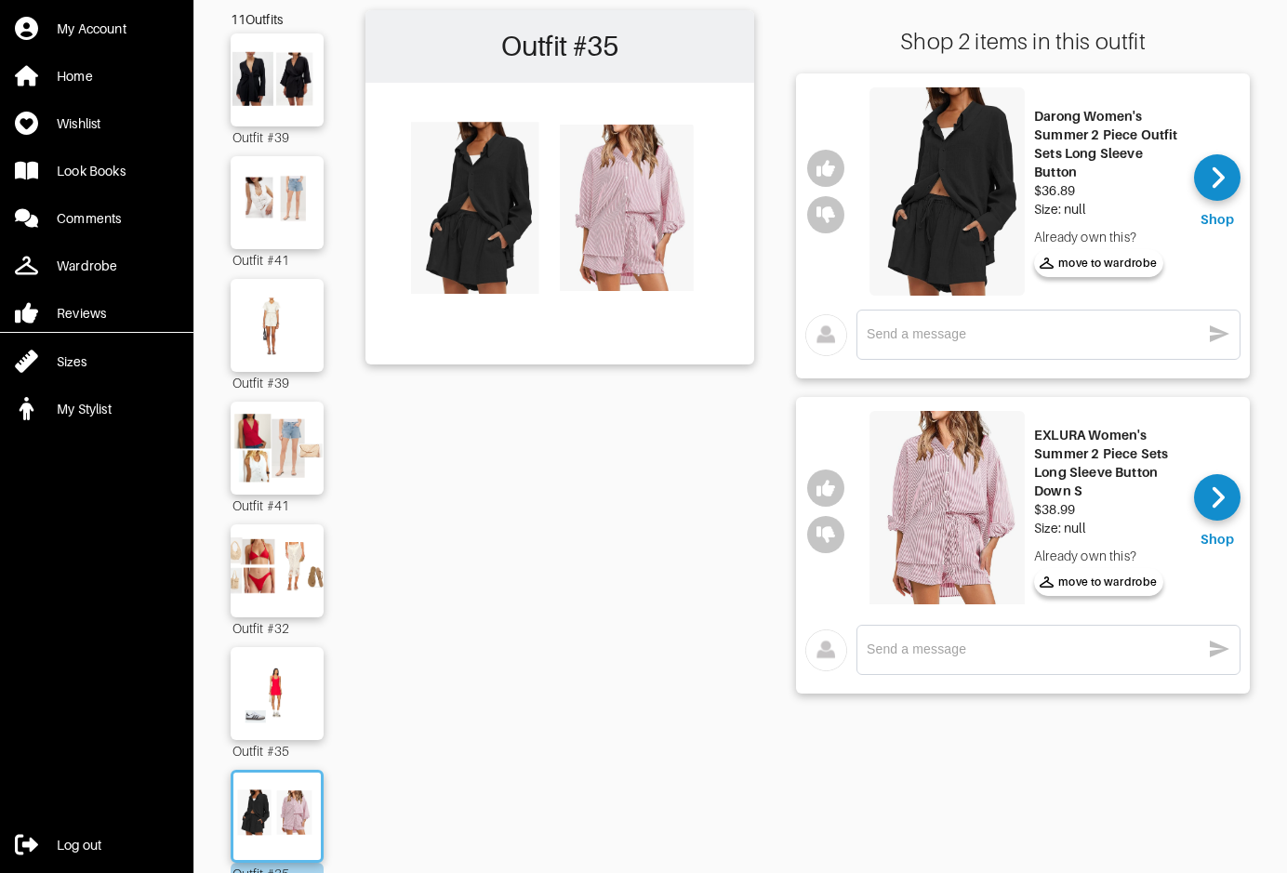
click at [987, 646] on textarea at bounding box center [1034, 650] width 334 height 18
type textarea "trying this one"
click at [1220, 646] on icon "button" at bounding box center [1220, 649] width 20 height 17
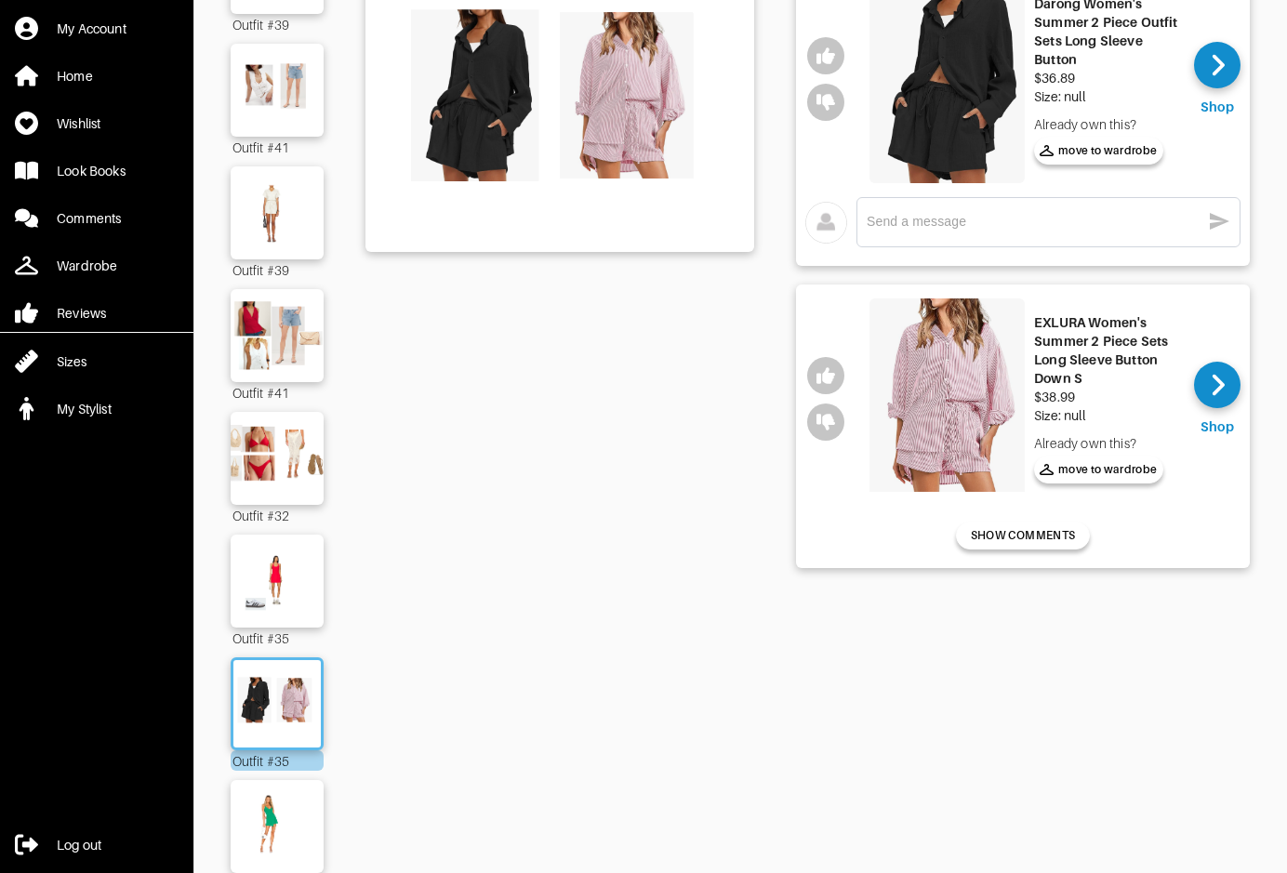
scroll to position [289, 0]
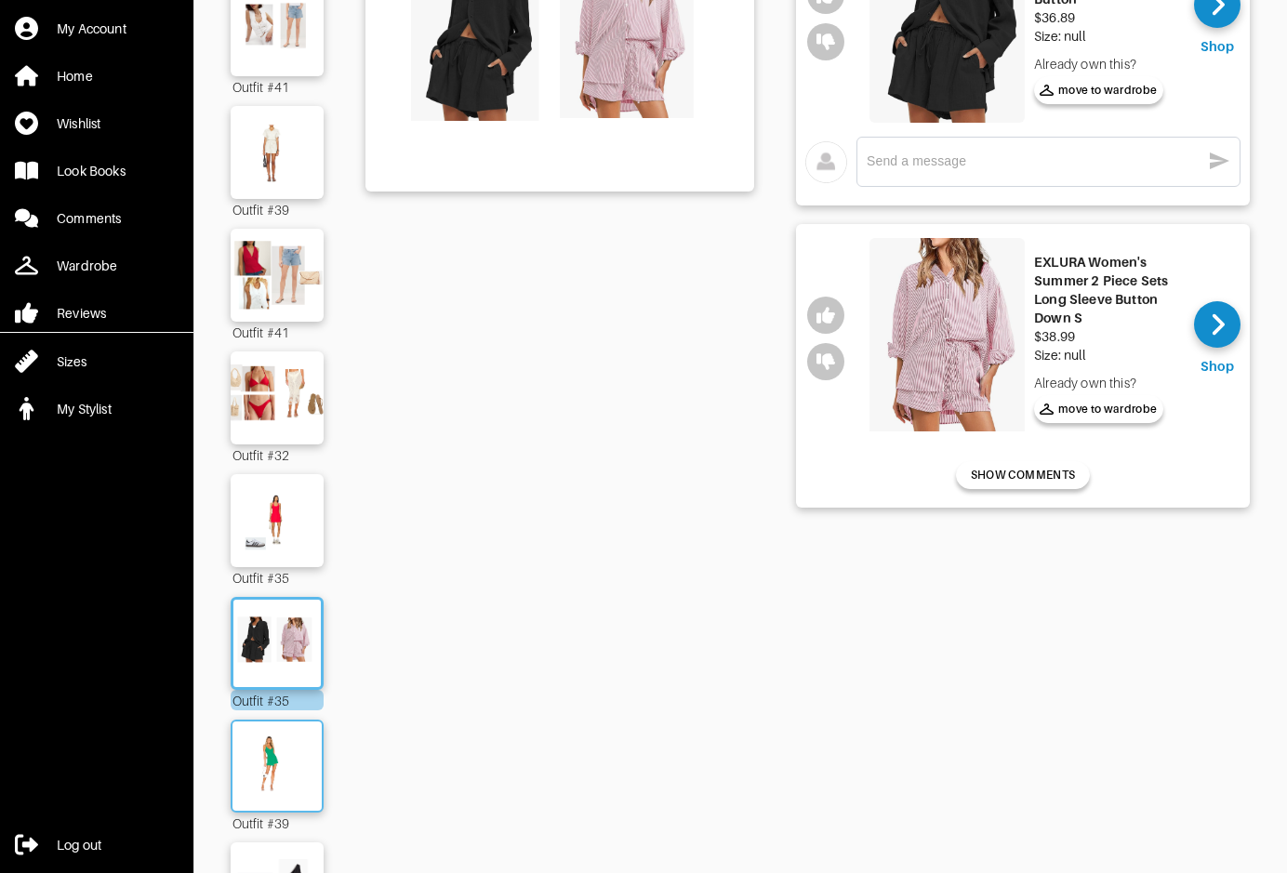
click at [264, 743] on img at bounding box center [277, 766] width 100 height 71
